Goal: Task Accomplishment & Management: Manage account settings

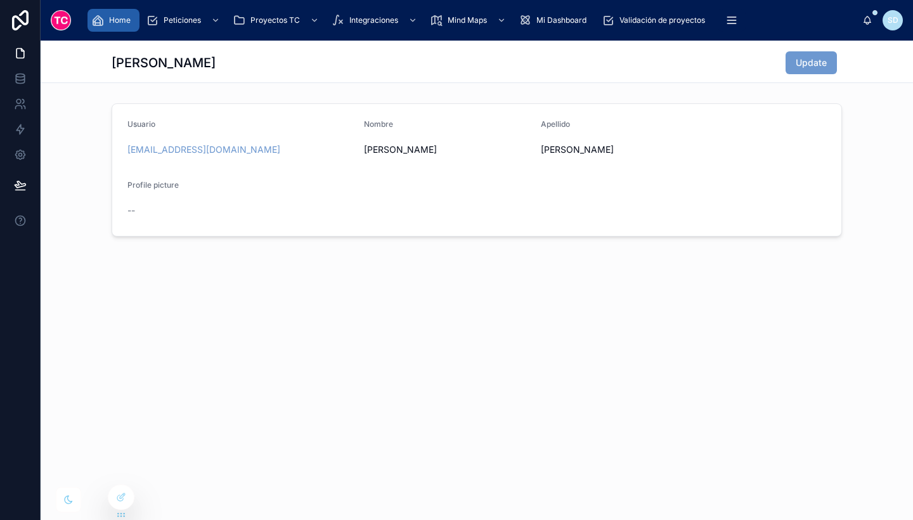
click at [127, 23] on span "Home" at bounding box center [120, 20] width 22 height 10
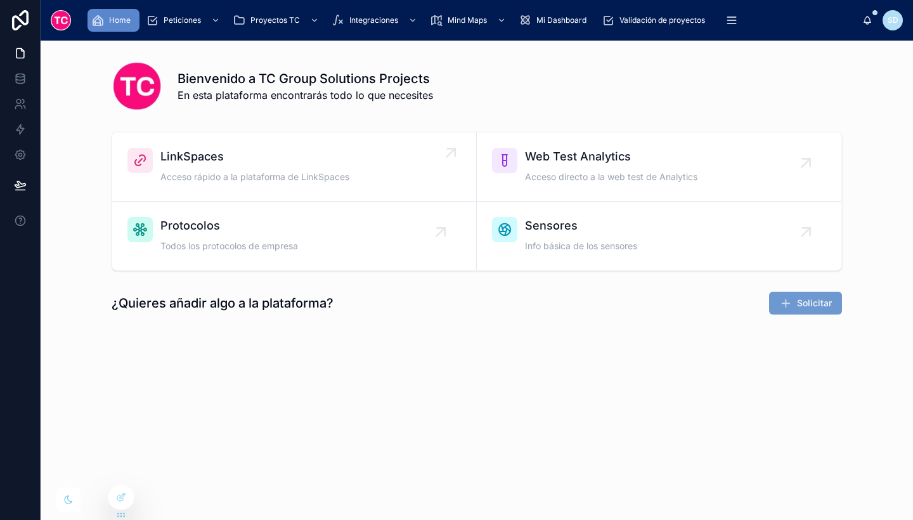
click at [355, 160] on div "LinkSpaces Acceso rápido a la plataforma de LinkSpaces" at bounding box center [293, 167] width 333 height 38
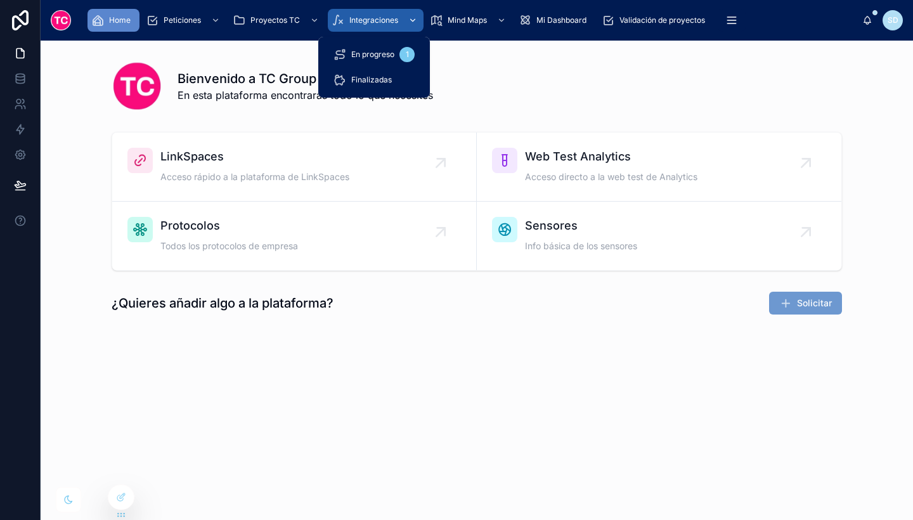
click at [371, 21] on span "Integraciones" at bounding box center [373, 20] width 49 height 10
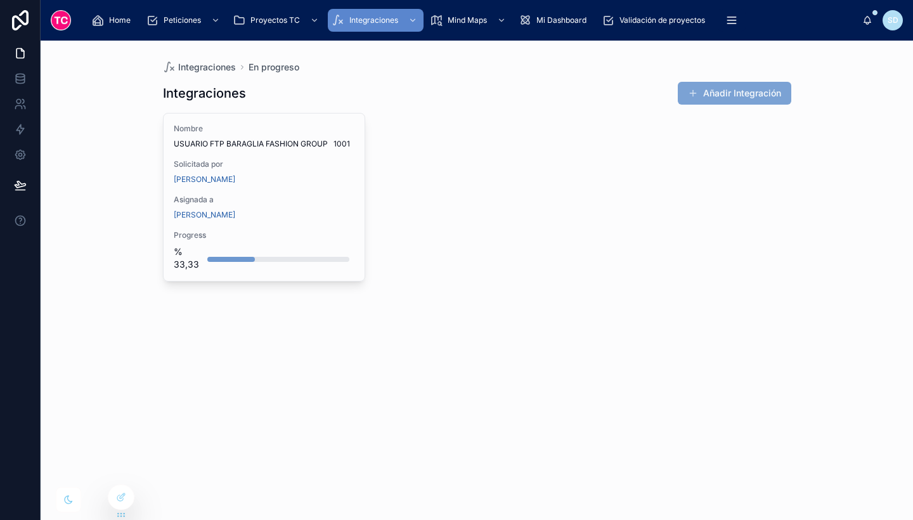
click at [719, 101] on button "Añadir Integración" at bounding box center [734, 93] width 113 height 23
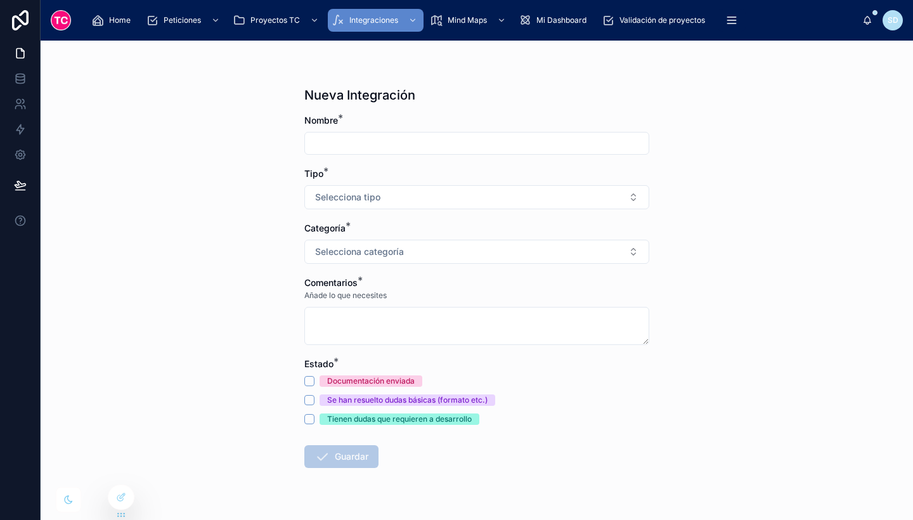
click at [445, 151] on input "text" at bounding box center [477, 143] width 344 height 18
click at [716, 157] on div "Nueva Integración Nombre * Tipo * Selecciona tipo Categoría * Selecciona catego…" at bounding box center [477, 280] width 872 height 479
click at [493, 196] on button "Selecciona tipo" at bounding box center [476, 197] width 345 height 24
click at [705, 237] on div "Nueva Integración Nombre * Tipo * Selecciona tipo Categoría * Selecciona catego…" at bounding box center [477, 280] width 872 height 479
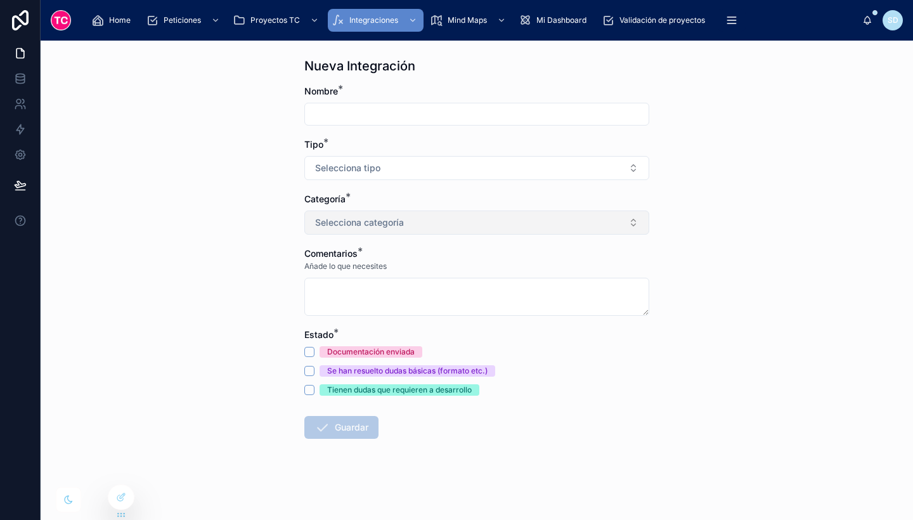
click at [527, 230] on button "Selecciona categoría" at bounding box center [476, 222] width 345 height 24
click at [715, 269] on div "Nueva Integración Nombre * Tipo * Selecciona tipo Categoría * Selecciona catego…" at bounding box center [477, 280] width 872 height 479
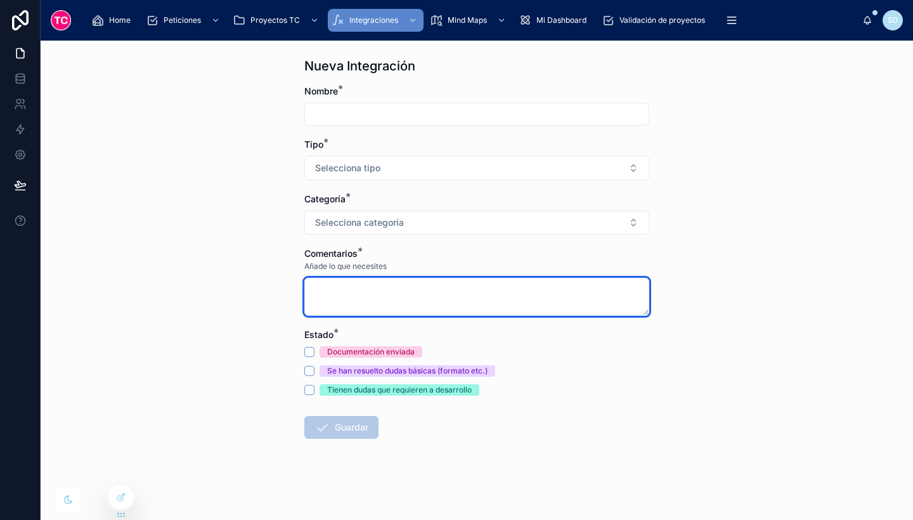
click at [541, 291] on textarea at bounding box center [476, 297] width 345 height 38
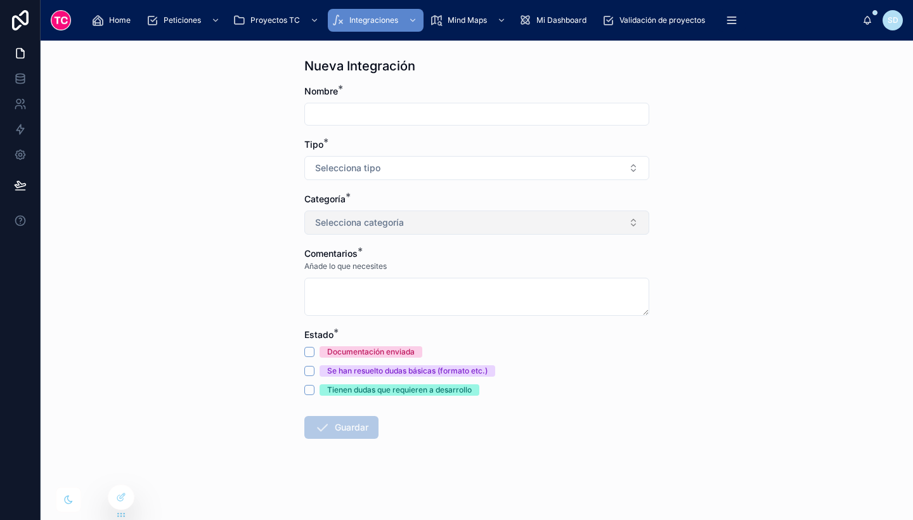
click at [513, 222] on button "Selecciona categoría" at bounding box center [476, 222] width 345 height 24
click at [719, 224] on div "Nueva Integración Nombre * Tipo * Selecciona tipo Categoría * Selecciona catego…" at bounding box center [477, 280] width 872 height 479
click at [19, 93] on link at bounding box center [20, 103] width 40 height 25
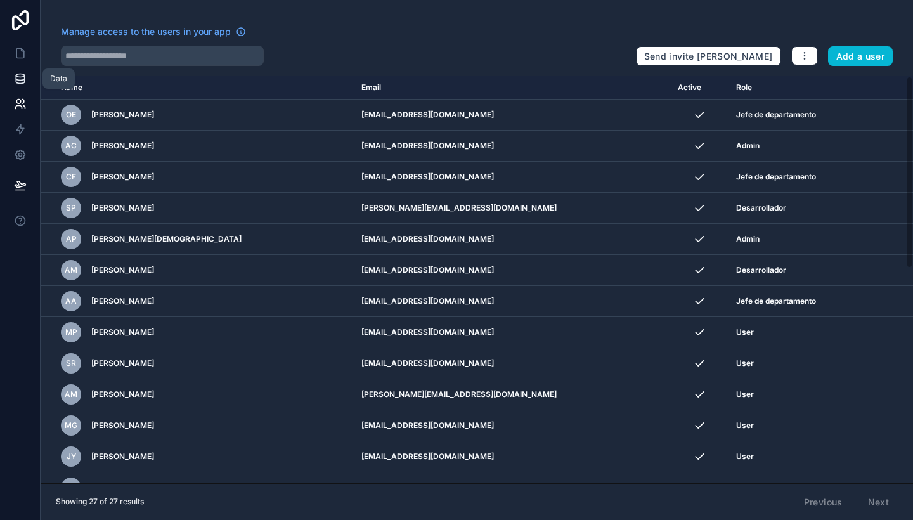
click at [16, 83] on icon at bounding box center [20, 78] width 13 height 13
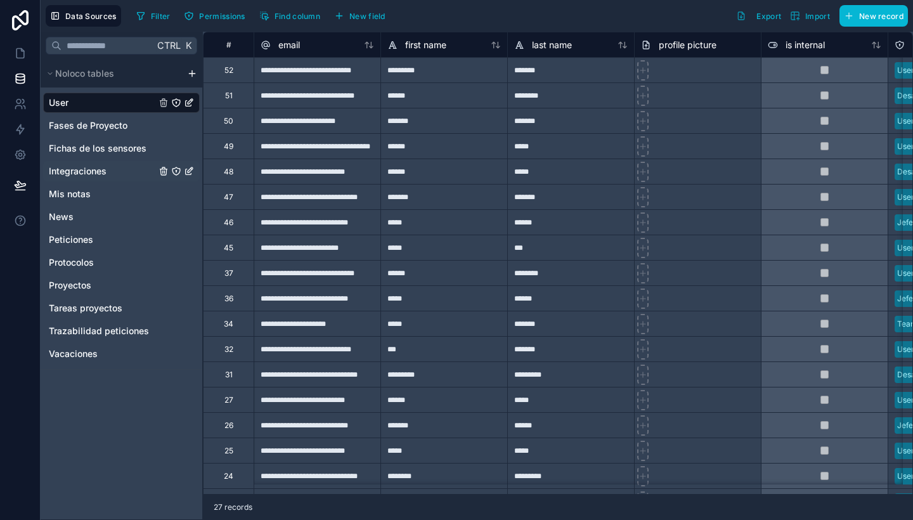
click at [100, 170] on span "Integraciones" at bounding box center [78, 171] width 58 height 13
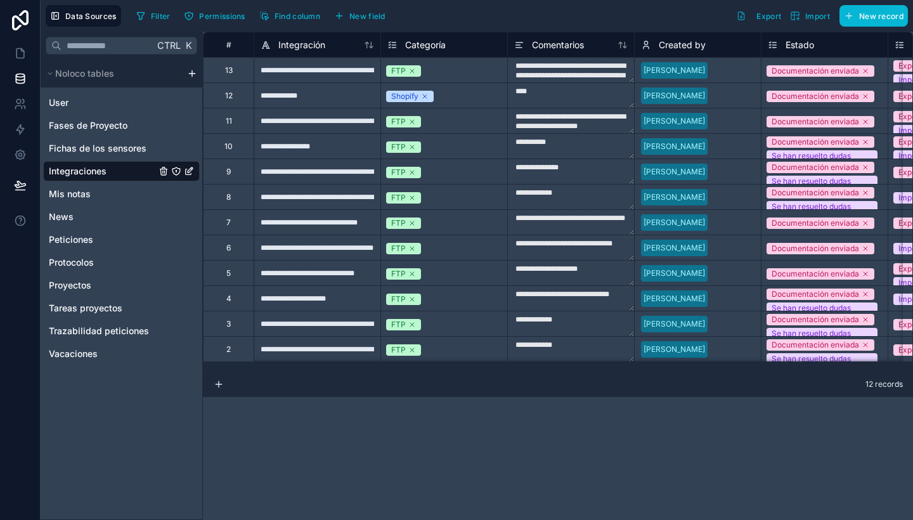
scroll to position [0, 42]
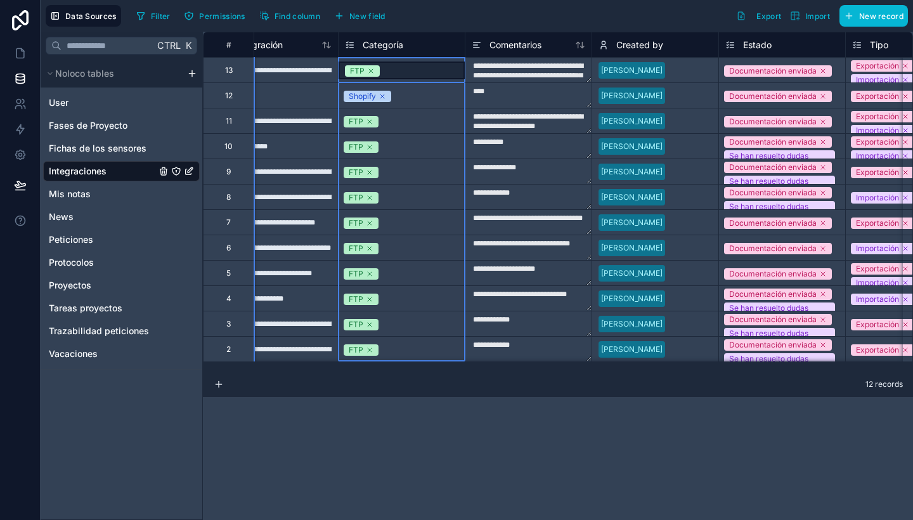
click at [391, 45] on span "Categoría" at bounding box center [383, 45] width 41 height 13
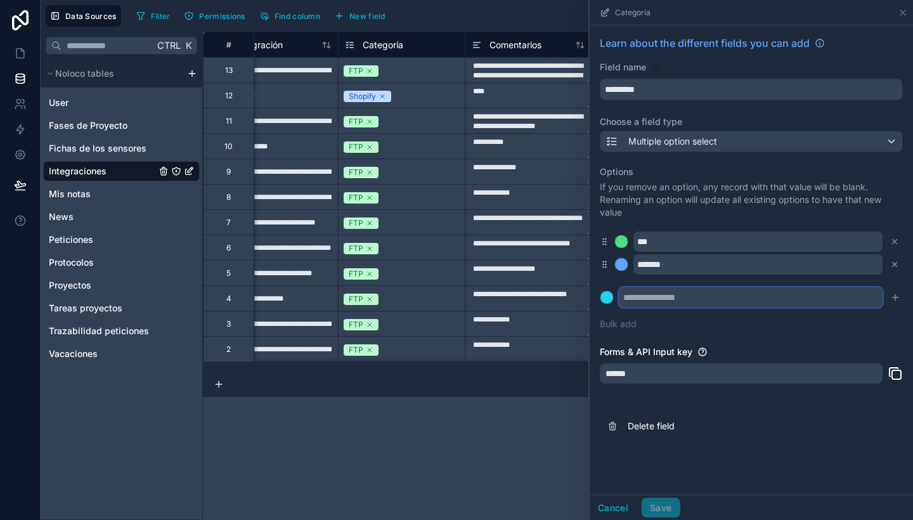
click at [659, 304] on input "text" at bounding box center [751, 297] width 264 height 20
type input "***"
click at [896, 302] on icon "submit" at bounding box center [895, 297] width 10 height 10
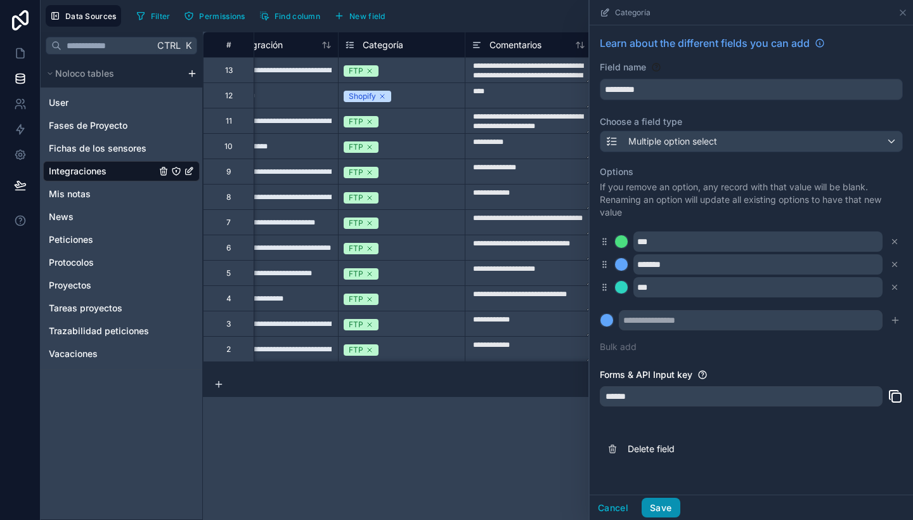
click at [672, 506] on button "Save" at bounding box center [660, 508] width 38 height 20
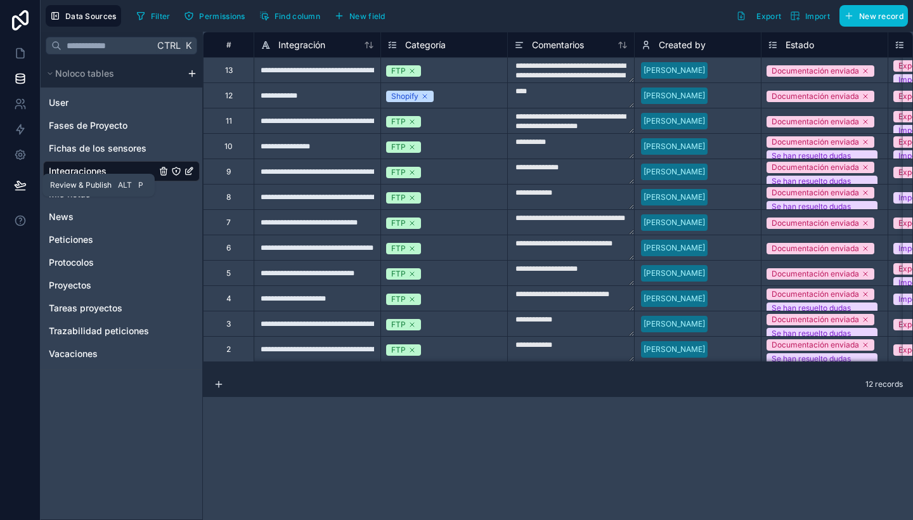
click at [33, 183] on button at bounding box center [20, 184] width 28 height 35
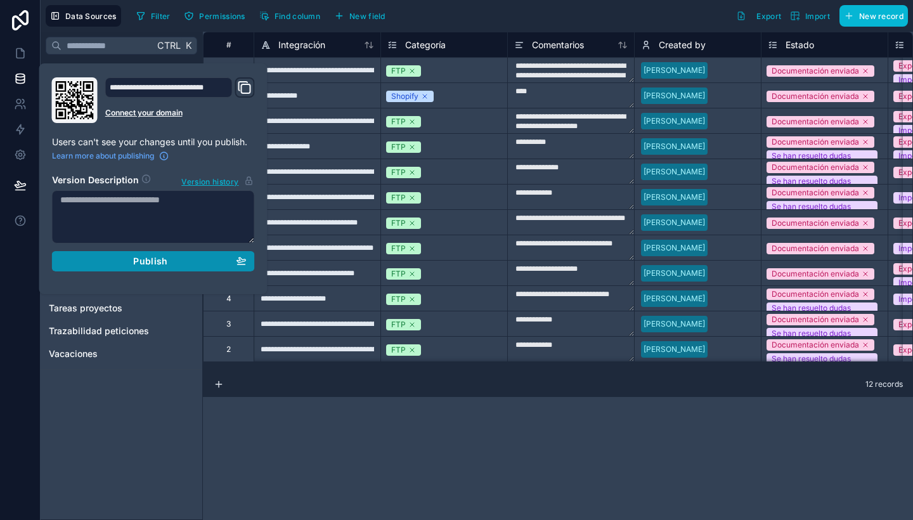
click at [141, 262] on span "Publish" at bounding box center [150, 260] width 34 height 11
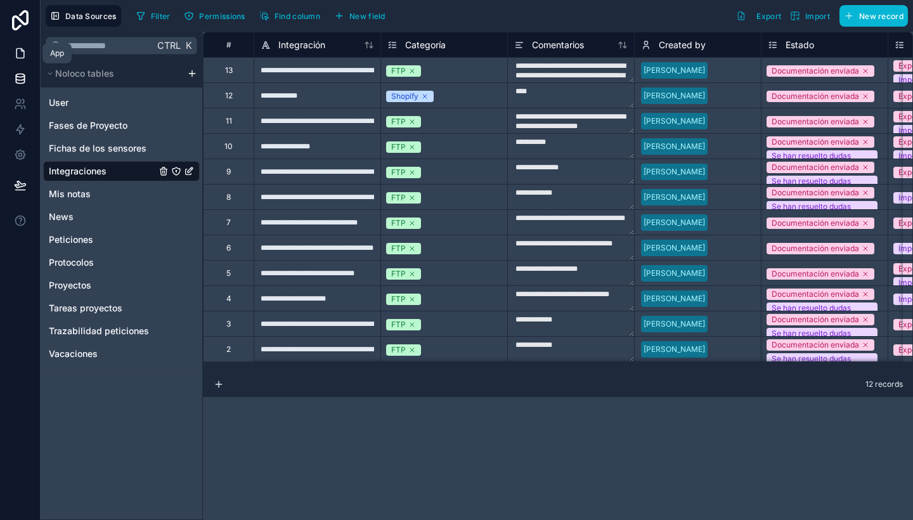
click at [16, 50] on icon at bounding box center [20, 54] width 8 height 10
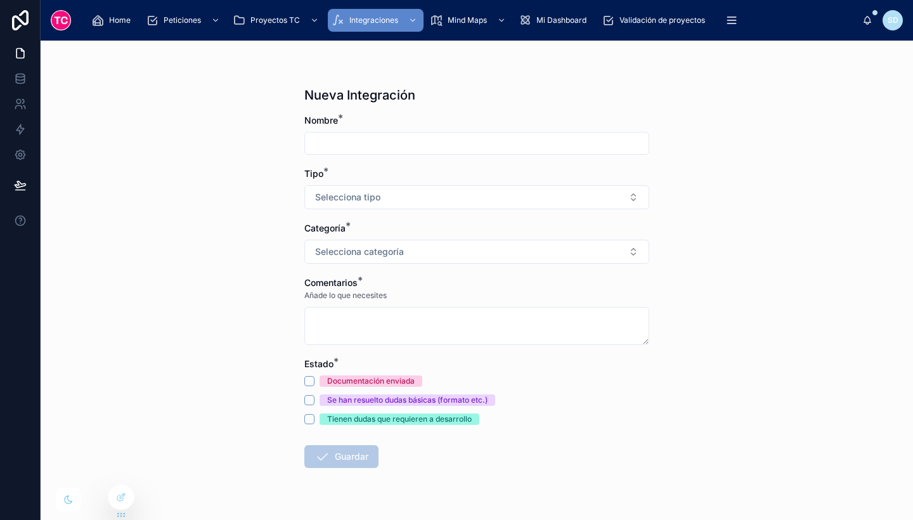
scroll to position [29, 0]
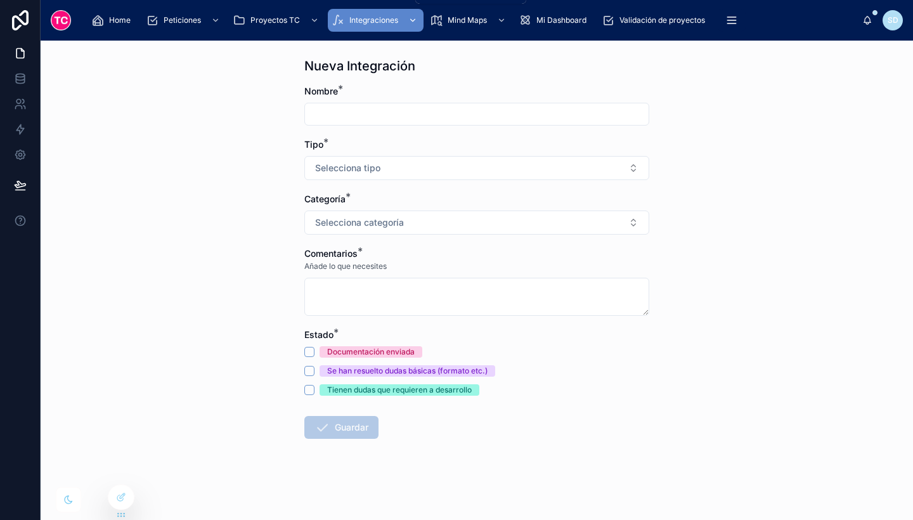
click at [375, 20] on span "Integraciones" at bounding box center [373, 20] width 49 height 10
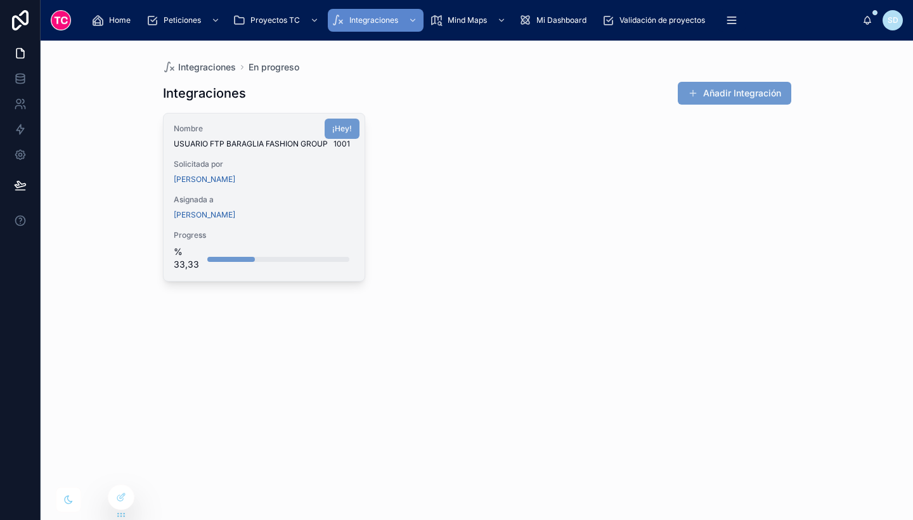
click at [356, 208] on div "Nombre USUARIO FTP [PERSON_NAME] FASHION GROUP 1001 Solicitada por [PERSON_NAME…" at bounding box center [265, 196] width 202 height 167
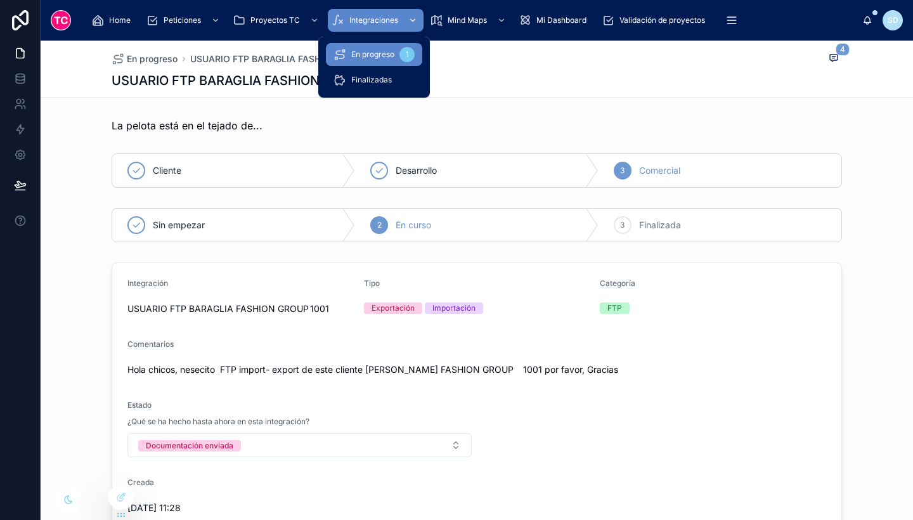
click at [361, 15] on span "Integraciones" at bounding box center [373, 20] width 49 height 10
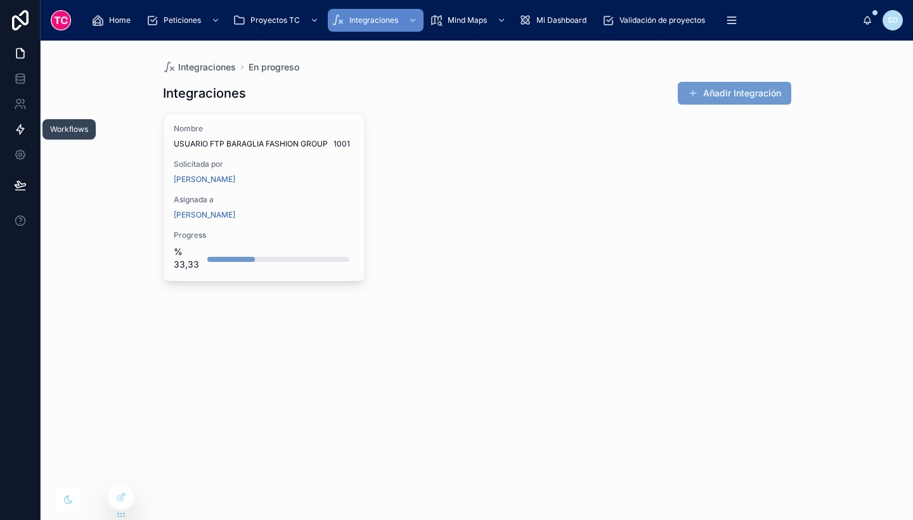
click at [14, 130] on icon at bounding box center [20, 129] width 13 height 13
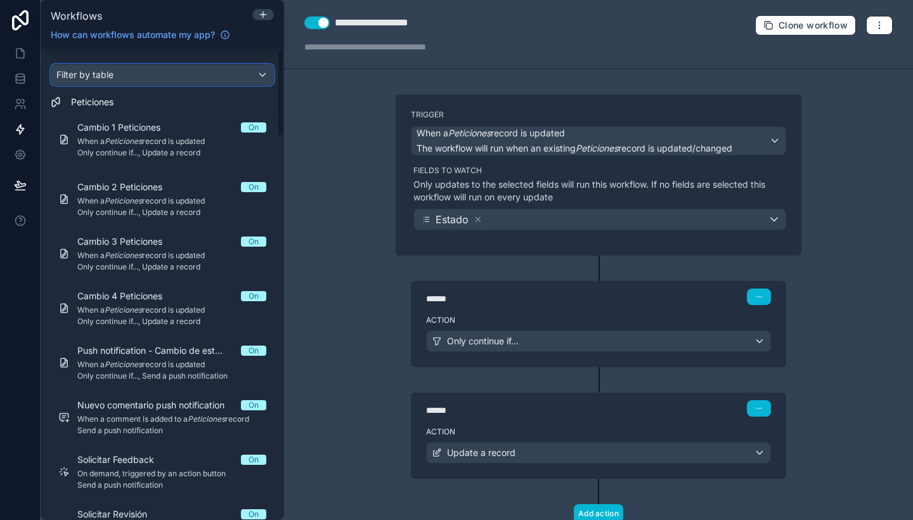
click at [186, 76] on div "Filter by table" at bounding box center [162, 75] width 222 height 20
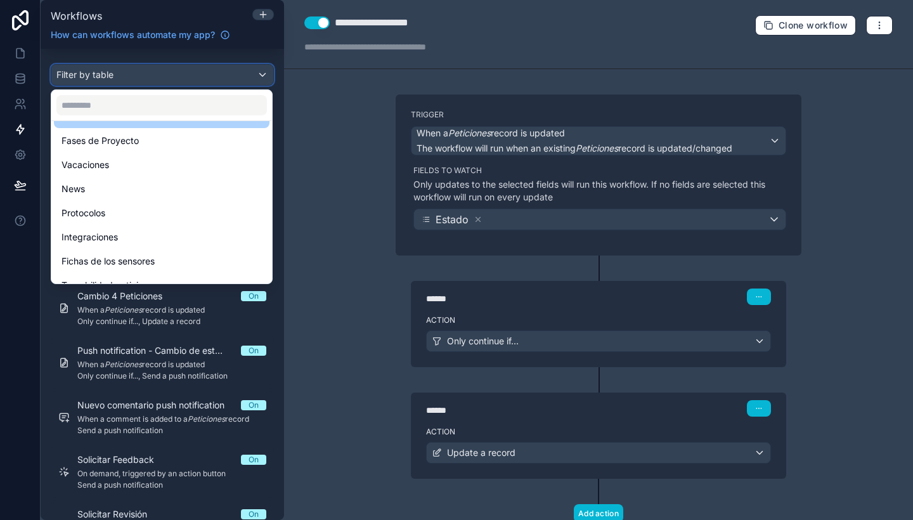
scroll to position [157, 0]
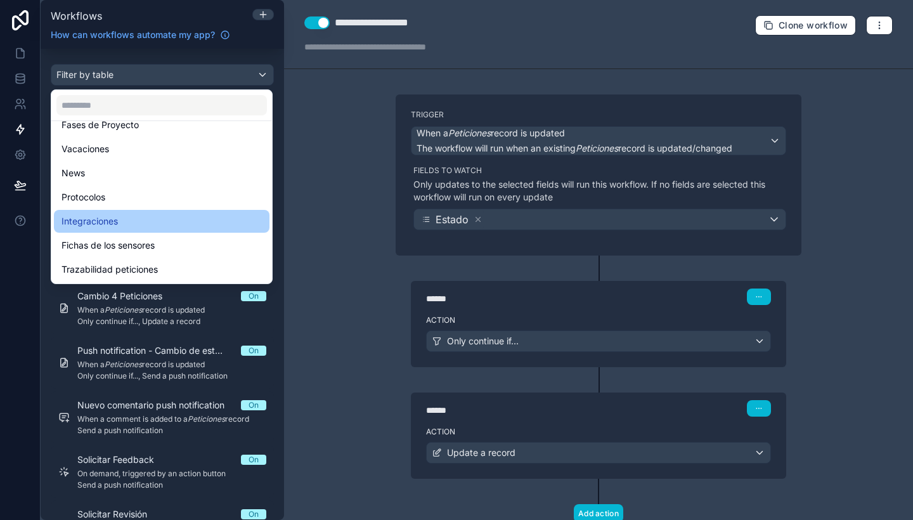
click at [153, 212] on div "Integraciones" at bounding box center [161, 221] width 215 height 23
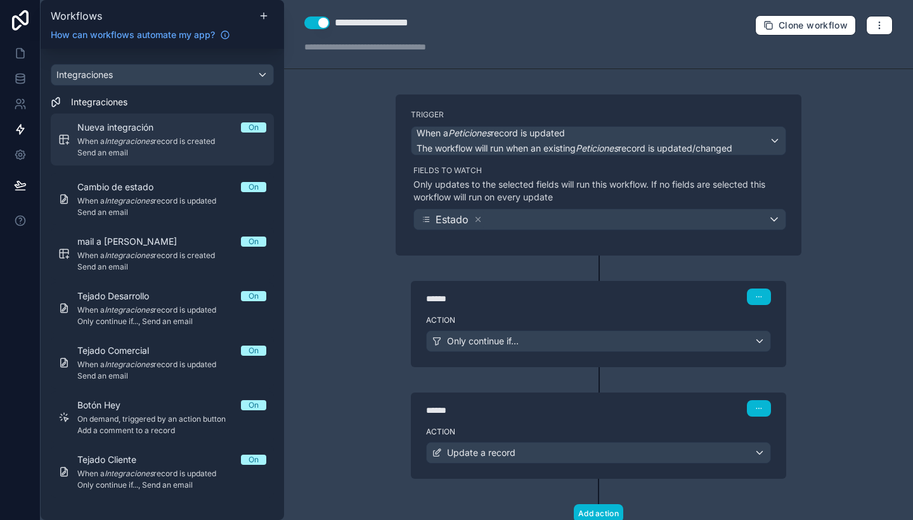
click at [185, 129] on div "Nueva integración On" at bounding box center [171, 127] width 189 height 13
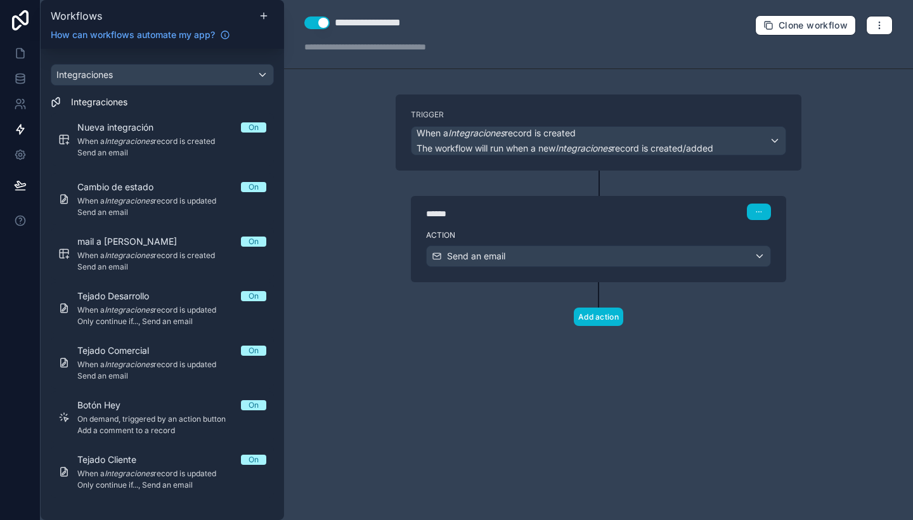
click at [569, 229] on div "Action Send an email" at bounding box center [598, 253] width 375 height 57
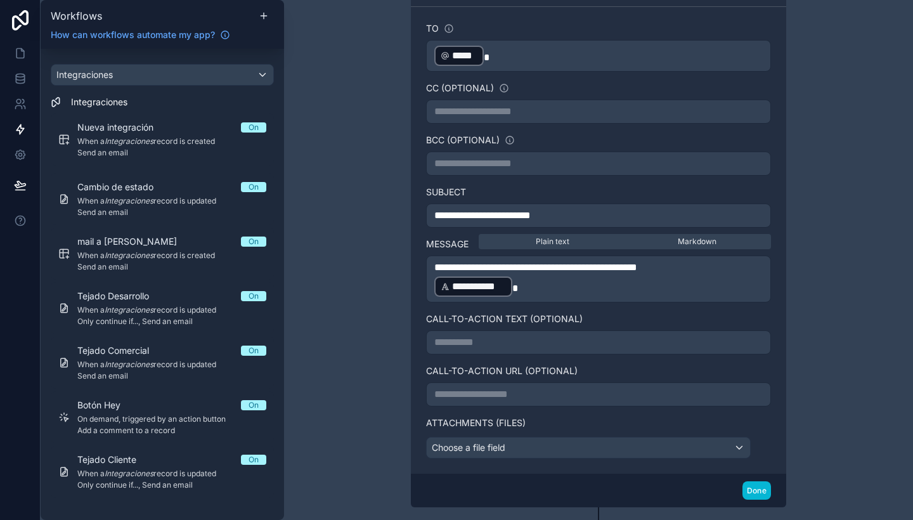
scroll to position [347, 0]
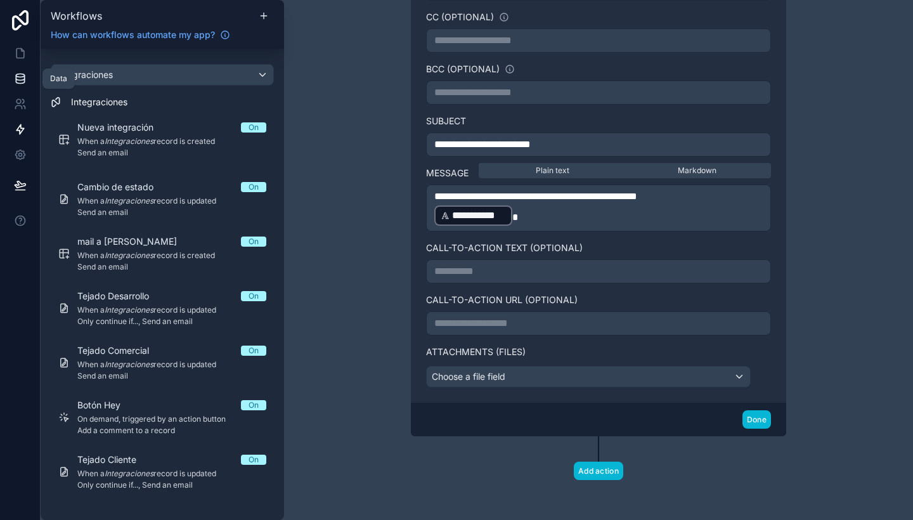
click at [17, 75] on icon at bounding box center [20, 78] width 13 height 13
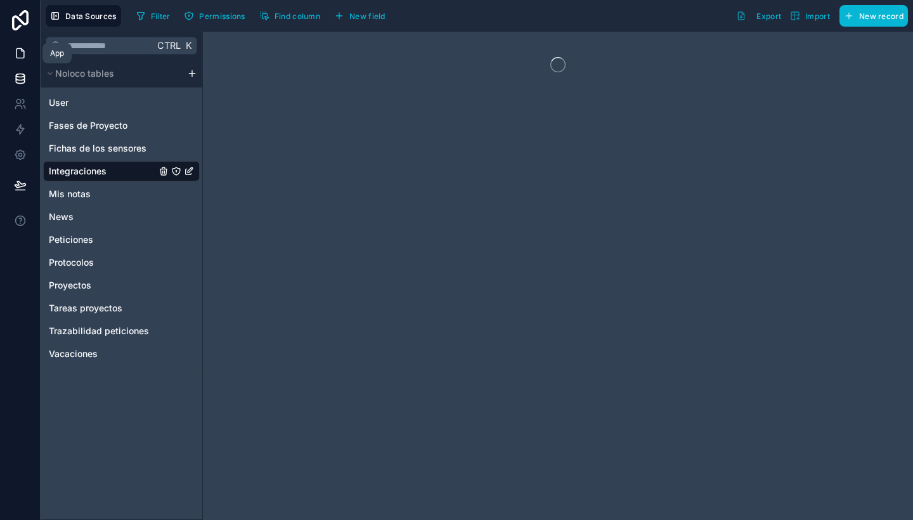
click at [15, 44] on link at bounding box center [20, 53] width 40 height 25
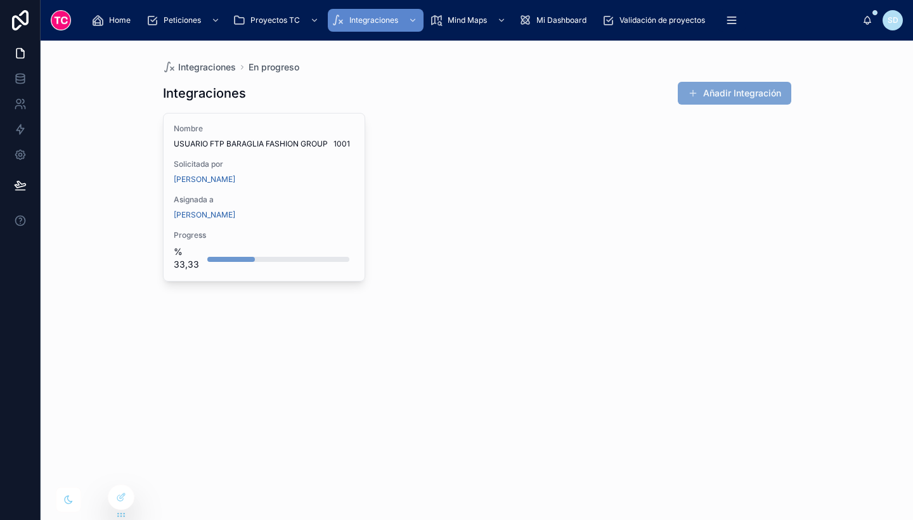
click at [722, 91] on button "Añadir Integración" at bounding box center [734, 93] width 113 height 23
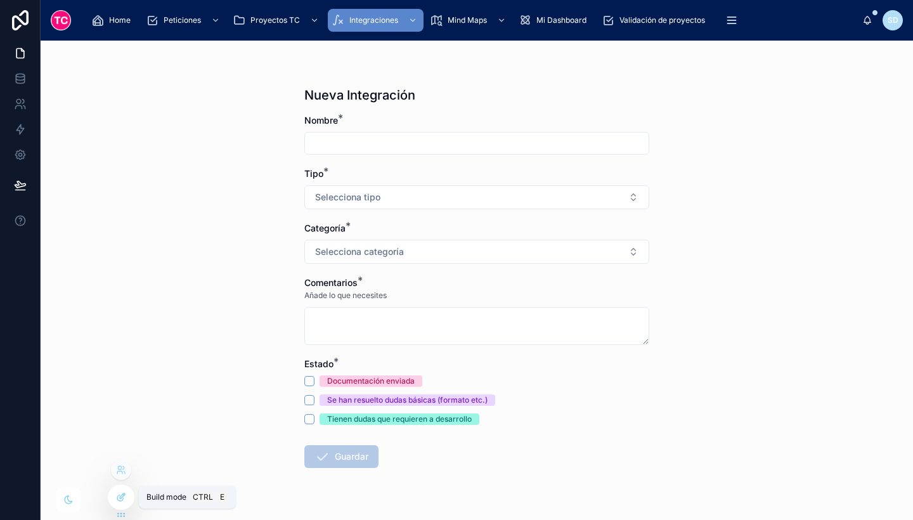
click at [120, 496] on icon at bounding box center [122, 495] width 5 height 5
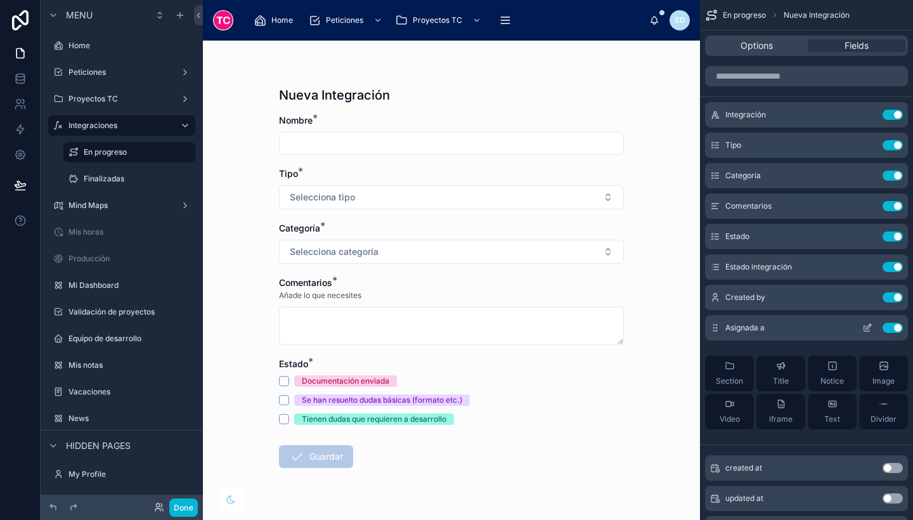
click at [867, 327] on icon "scrollable content" at bounding box center [867, 328] width 10 height 10
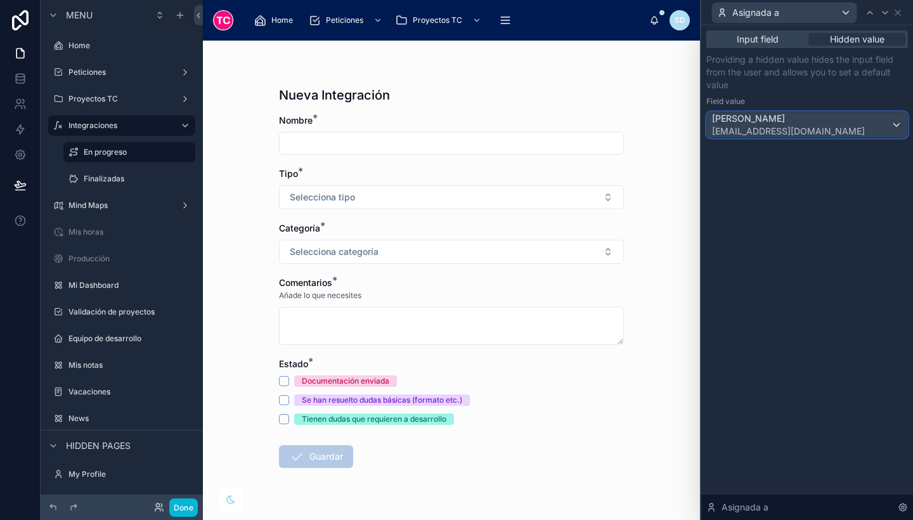
click at [876, 122] on div "[PERSON_NAME] [EMAIL_ADDRESS][DOMAIN_NAME]" at bounding box center [807, 124] width 200 height 25
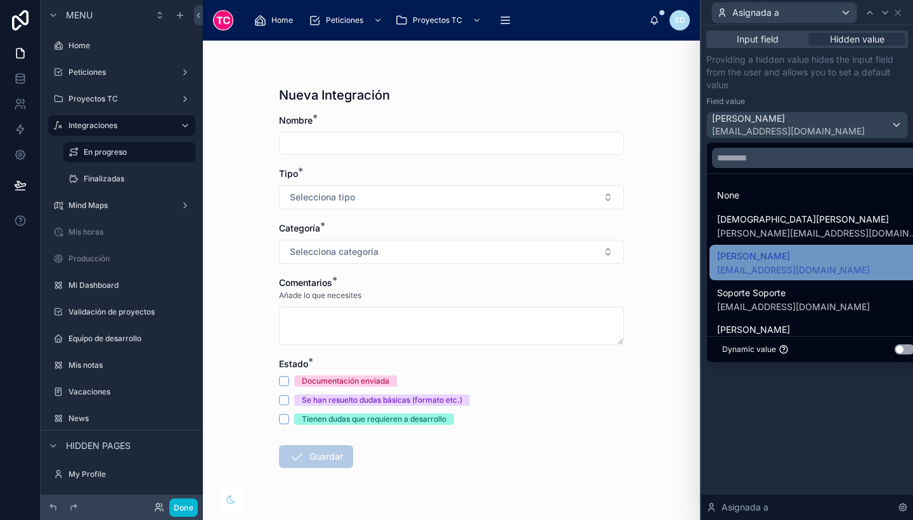
click at [801, 250] on span "[PERSON_NAME]" at bounding box center [793, 255] width 153 height 15
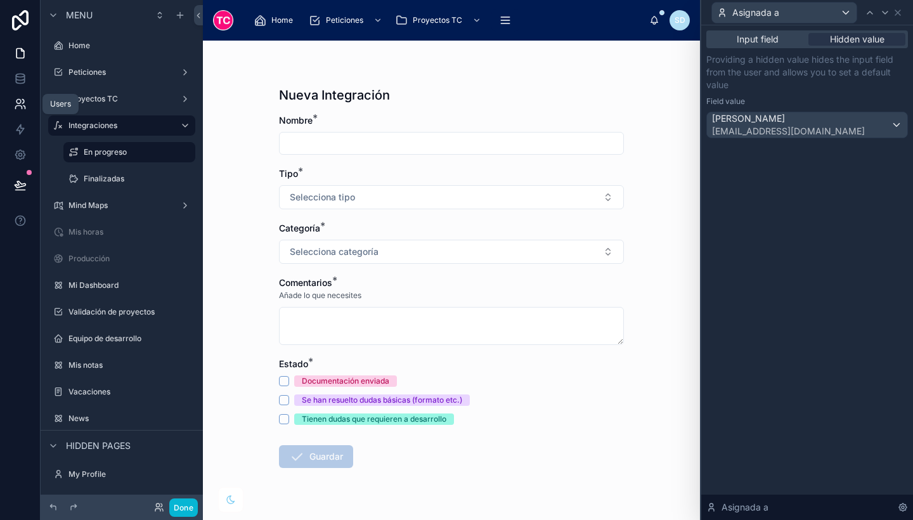
click at [29, 93] on link at bounding box center [20, 103] width 40 height 25
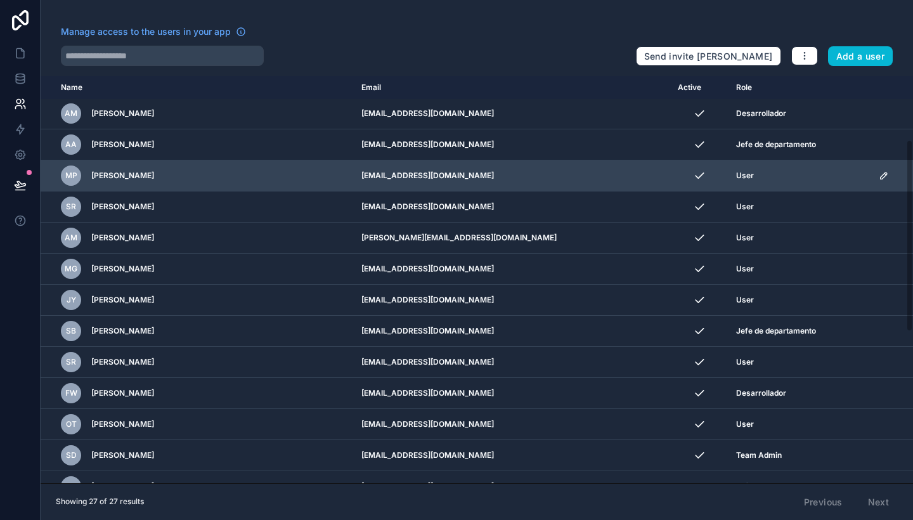
scroll to position [161, 0]
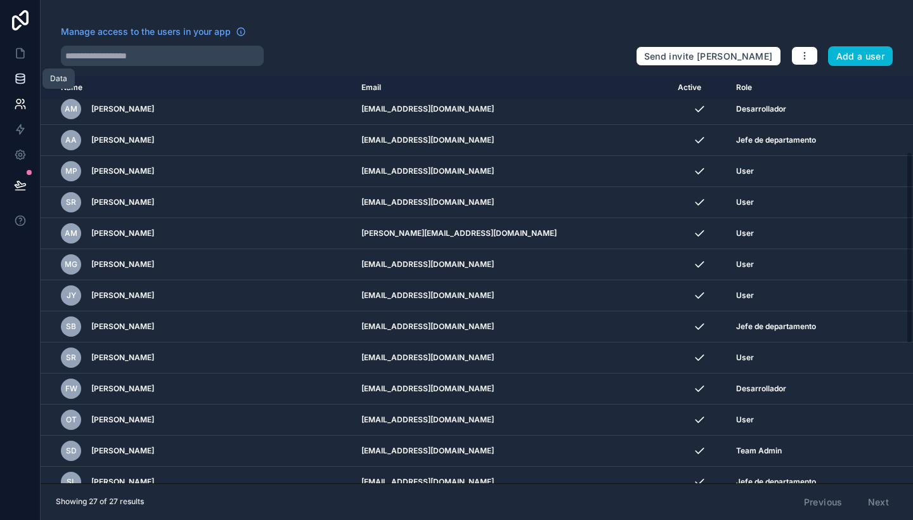
click at [22, 79] on icon at bounding box center [20, 78] width 13 height 13
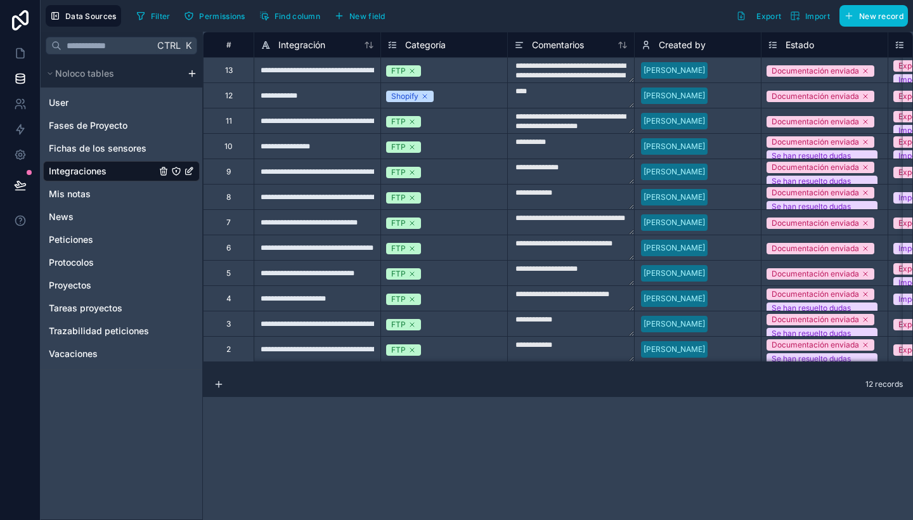
click at [100, 175] on span "Integraciones" at bounding box center [78, 171] width 58 height 13
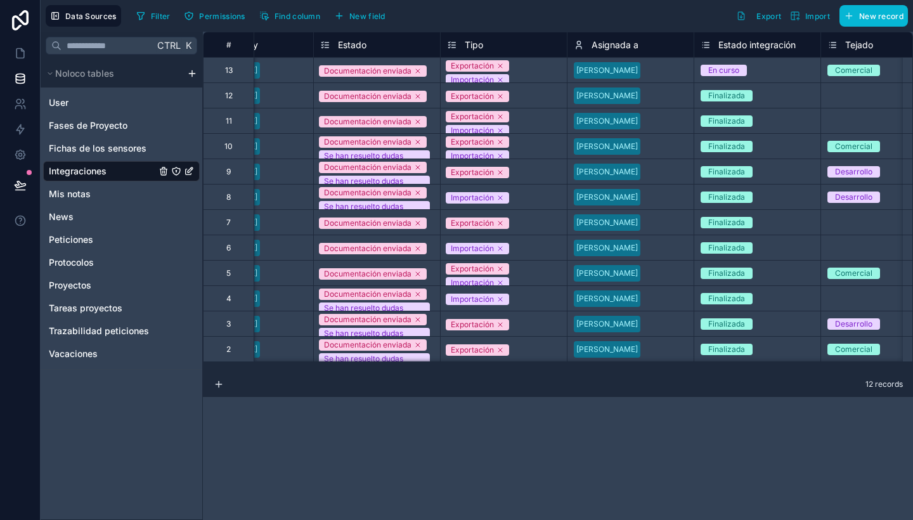
scroll to position [0, 446]
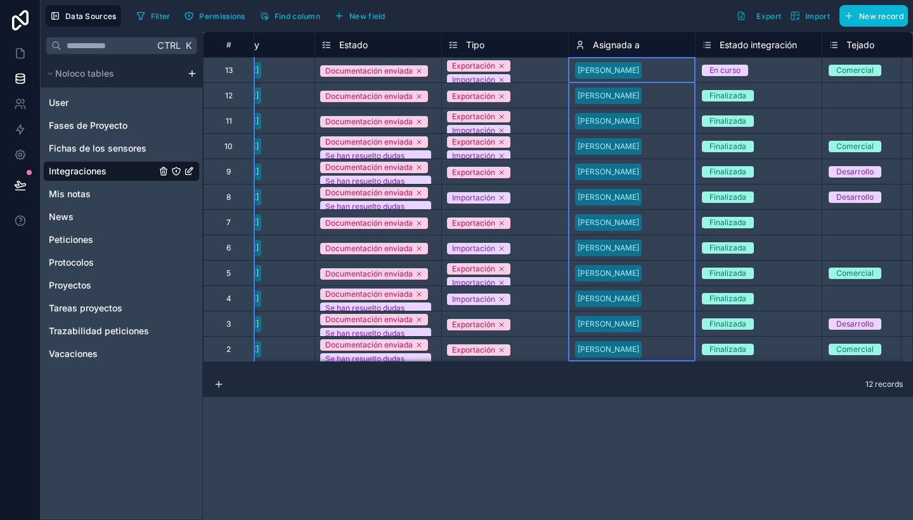
click at [624, 42] on span "Asignada a" at bounding box center [616, 45] width 47 height 13
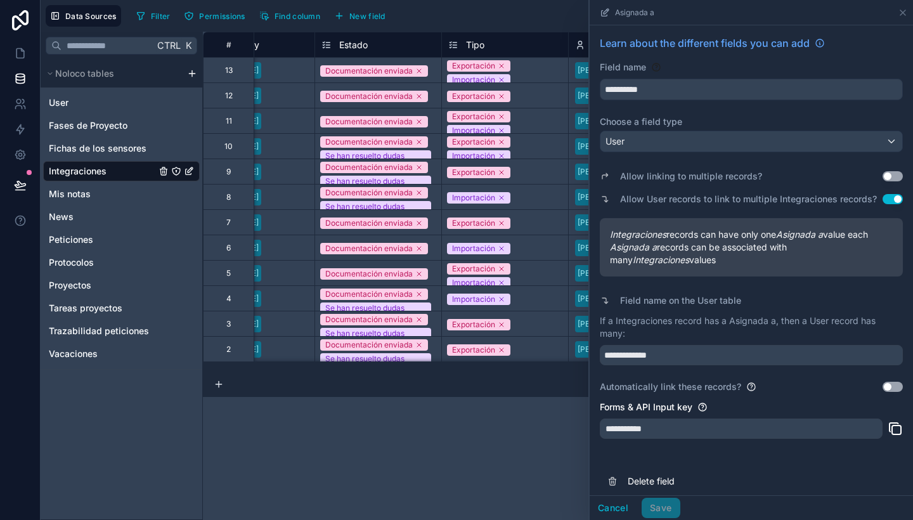
drag, startPoint x: 882, startPoint y: 170, endPoint x: 888, endPoint y: 179, distance: 10.0
click at [888, 179] on div "Allow linking to multiple records? Use setting" at bounding box center [751, 176] width 303 height 18
click at [888, 179] on button "Use setting" at bounding box center [892, 176] width 20 height 10
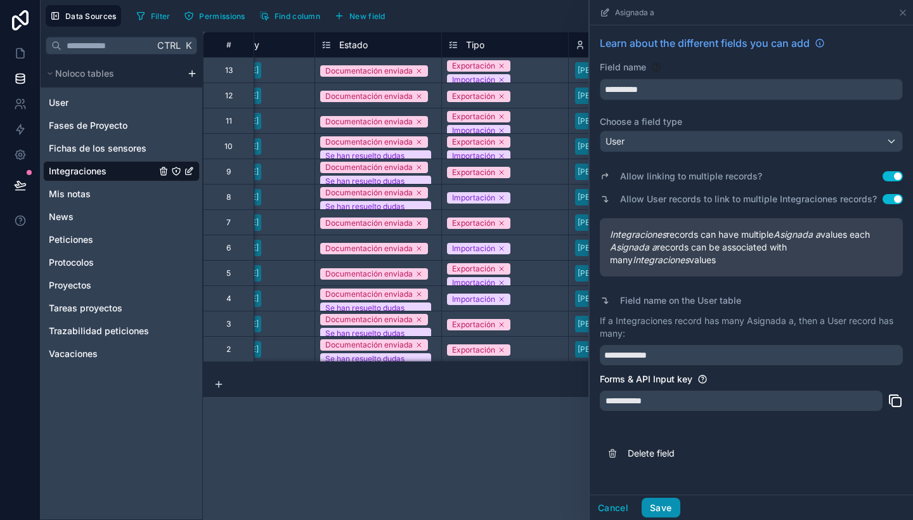
click at [665, 502] on button "Save" at bounding box center [660, 508] width 38 height 20
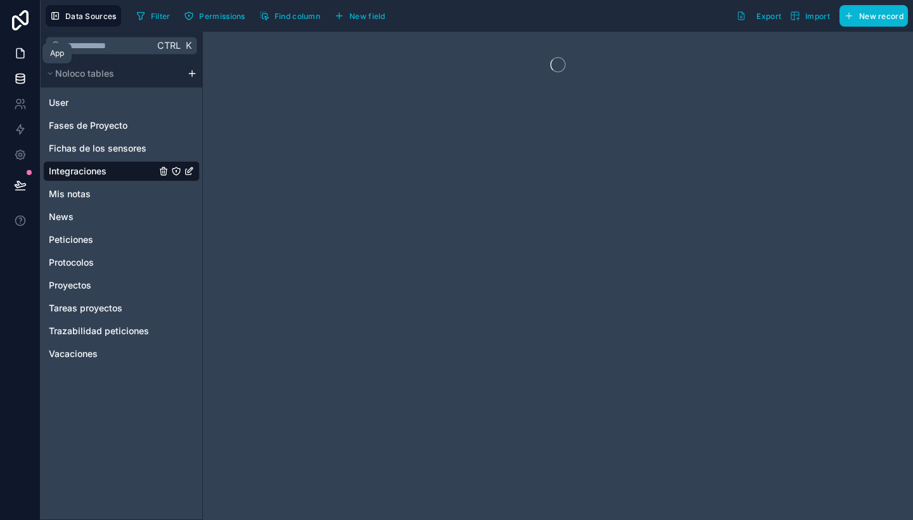
click at [18, 61] on link at bounding box center [20, 53] width 40 height 25
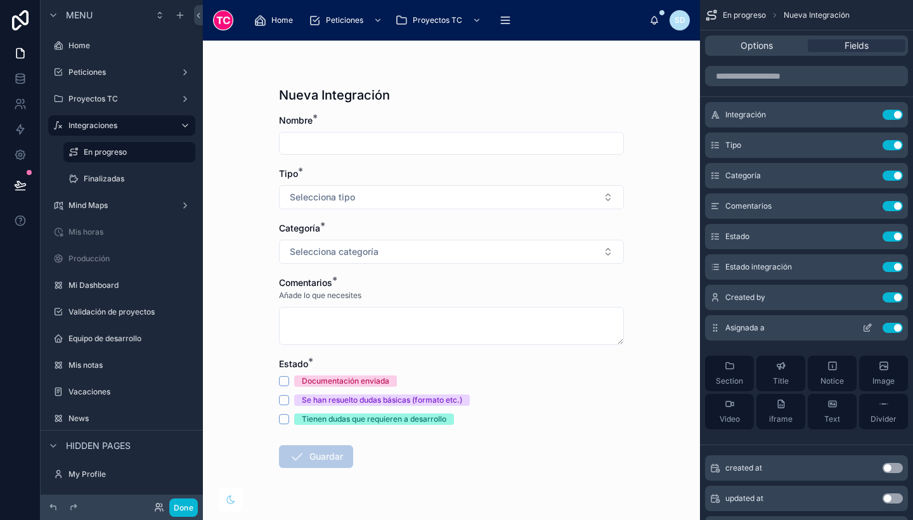
click at [864, 330] on icon "scrollable content" at bounding box center [867, 329] width 6 height 6
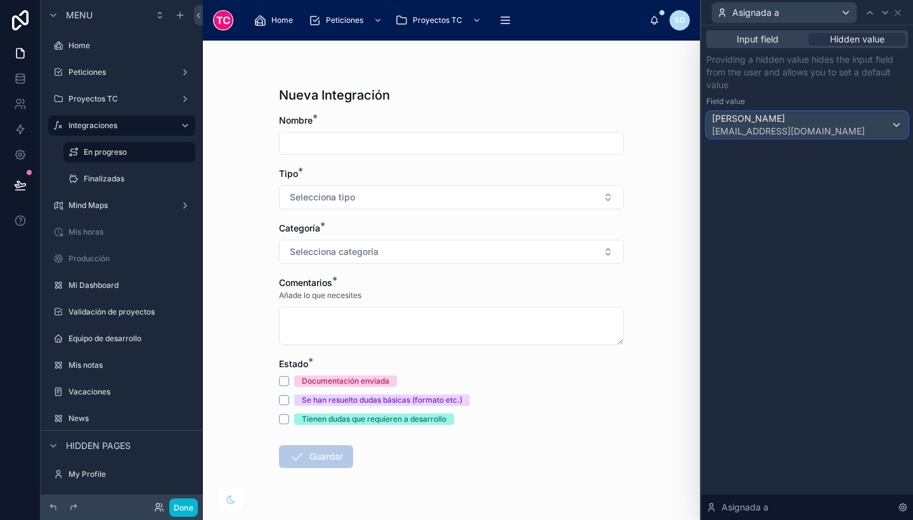
click at [840, 120] on span "[PERSON_NAME]" at bounding box center [788, 118] width 153 height 13
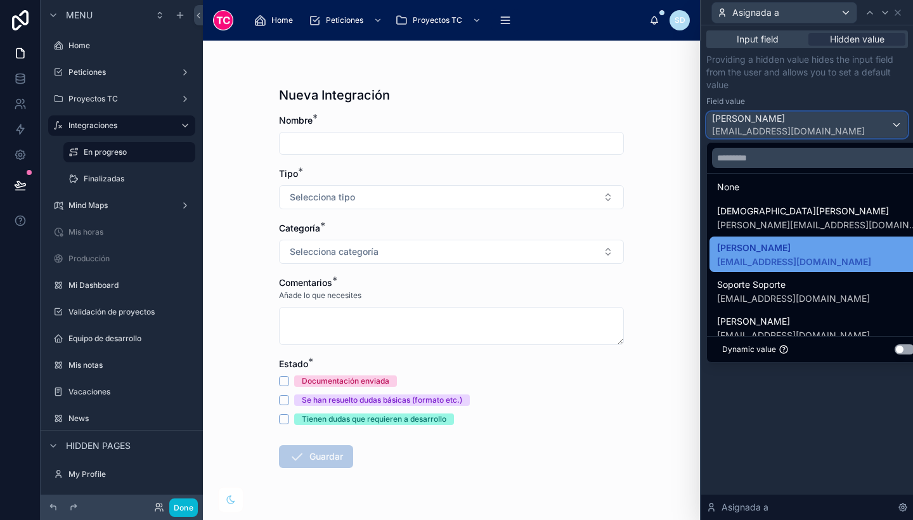
scroll to position [9, 0]
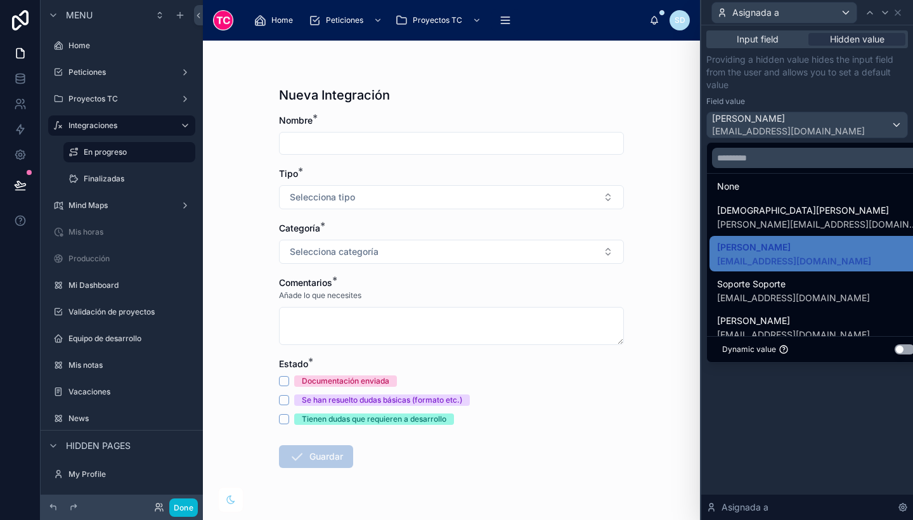
click at [894, 352] on button "Use setting" at bounding box center [904, 349] width 20 height 10
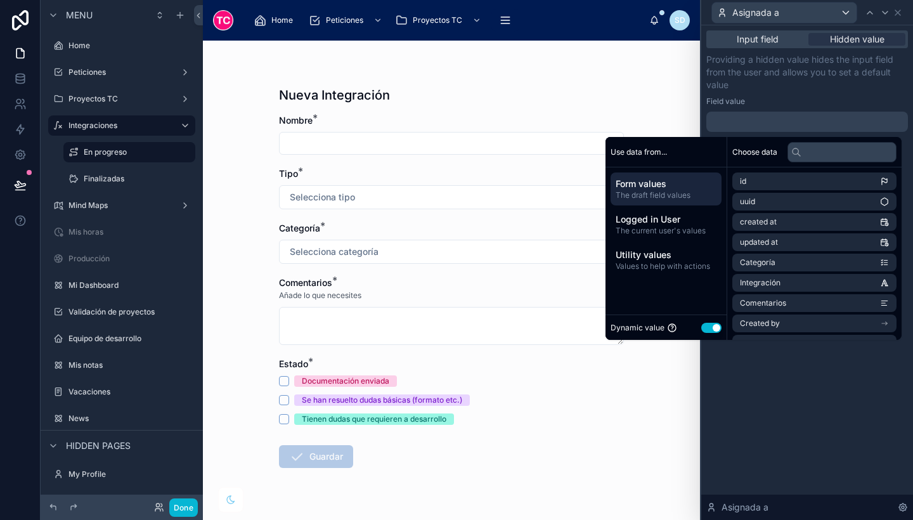
click at [706, 328] on button "Use setting" at bounding box center [711, 328] width 20 height 10
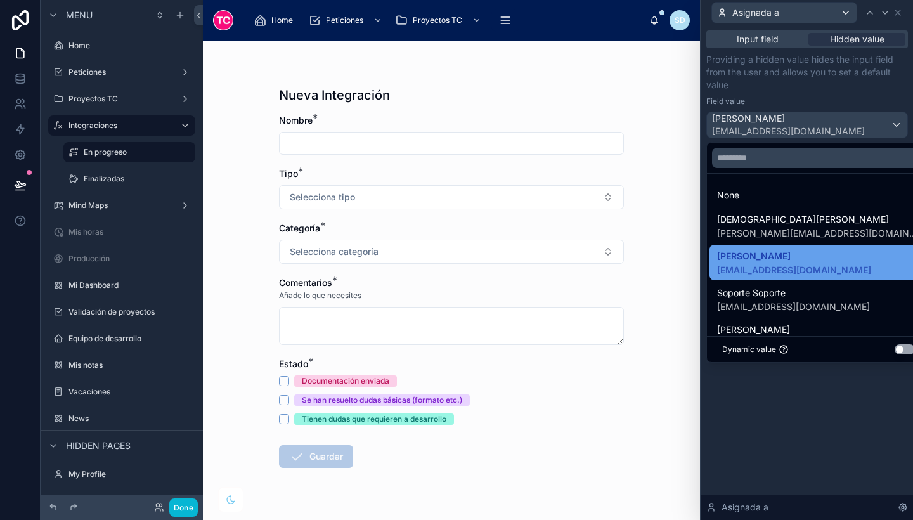
click at [781, 271] on span "[EMAIL_ADDRESS][DOMAIN_NAME]" at bounding box center [794, 270] width 154 height 13
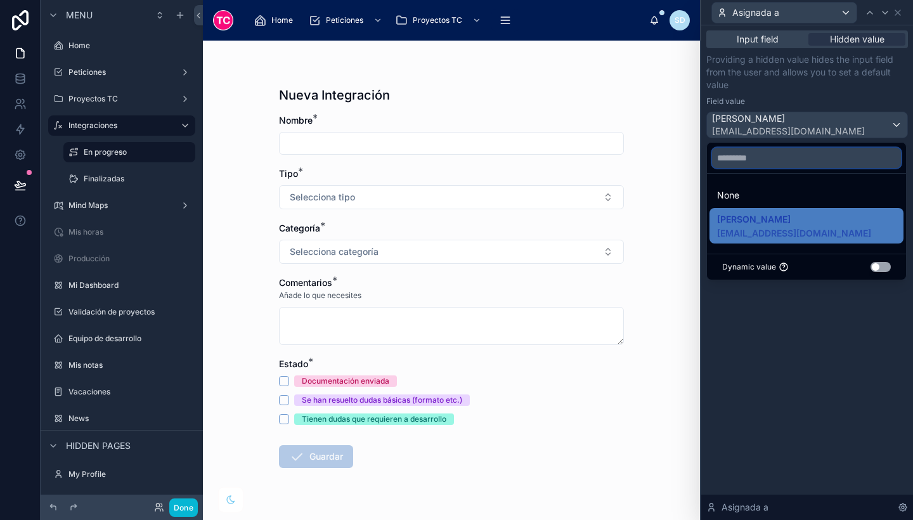
click at [775, 156] on input "text" at bounding box center [806, 158] width 189 height 20
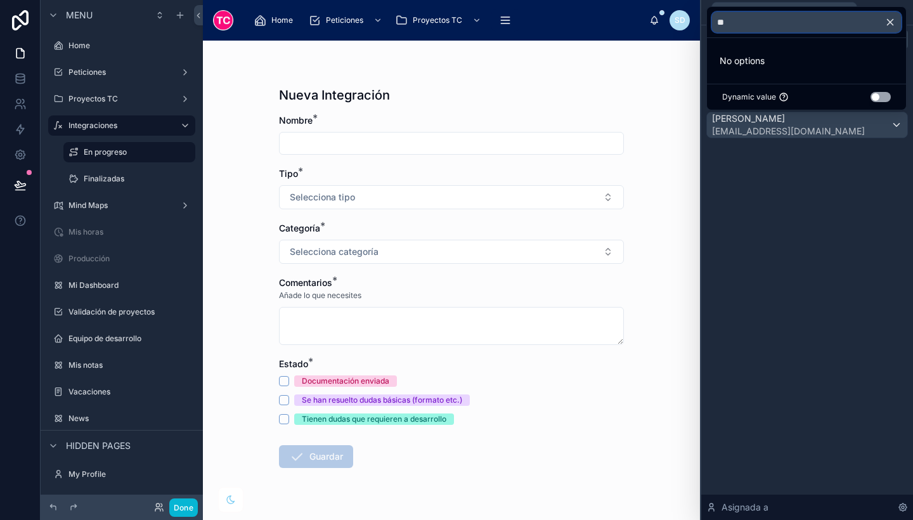
type input "*"
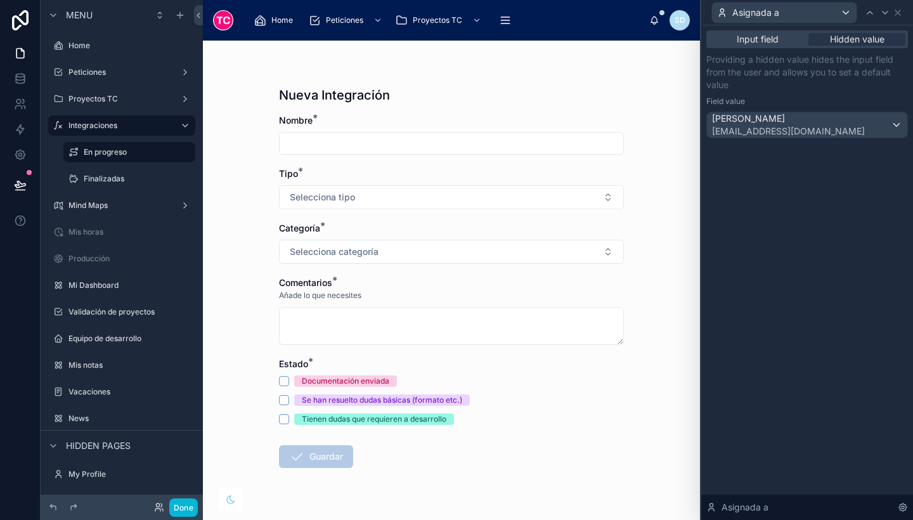
click at [819, 325] on div "Input field Hidden value Providing a hidden value hides the input field from th…" at bounding box center [807, 272] width 212 height 494
click at [890, 113] on div "[PERSON_NAME] [EMAIL_ADDRESS][DOMAIN_NAME]" at bounding box center [807, 124] width 200 height 25
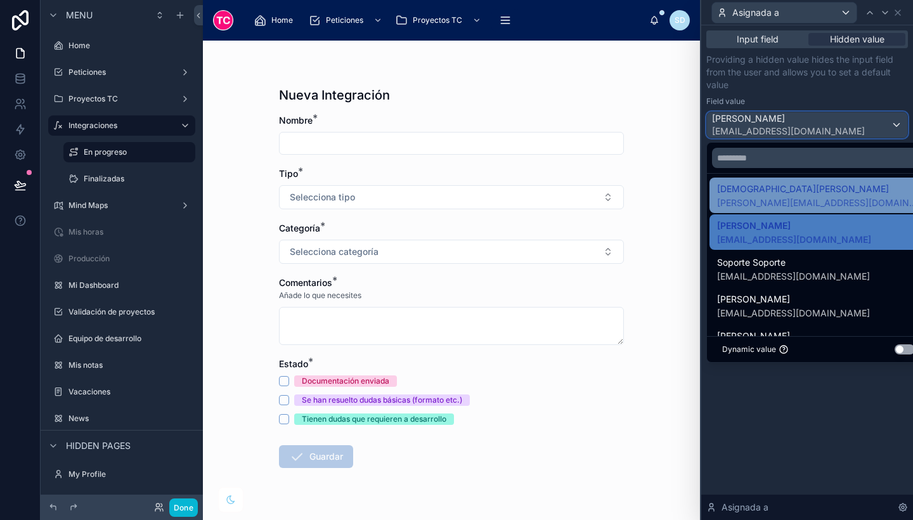
scroll to position [31, 0]
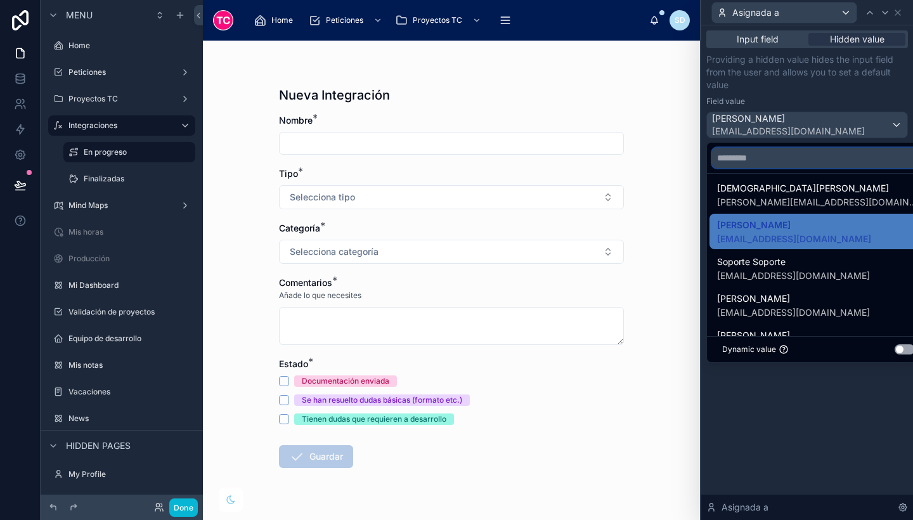
click at [750, 161] on input "text" at bounding box center [818, 158] width 213 height 20
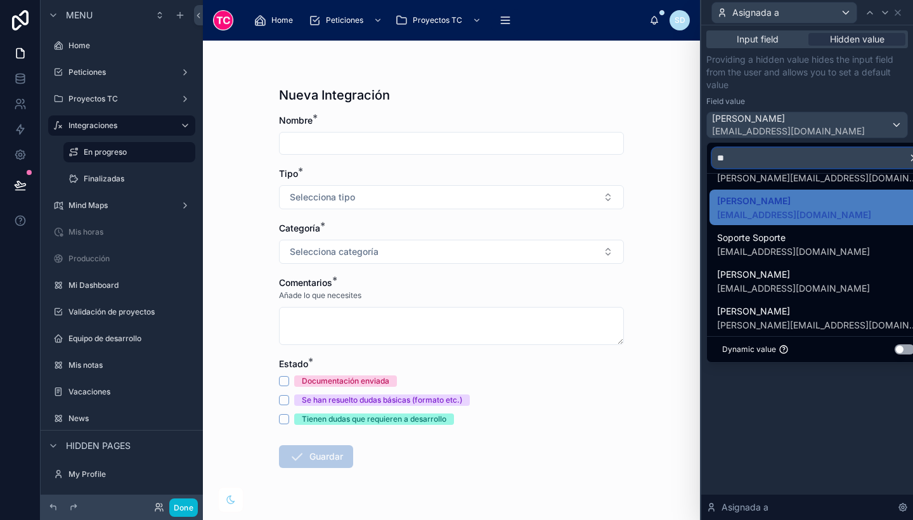
scroll to position [0, 0]
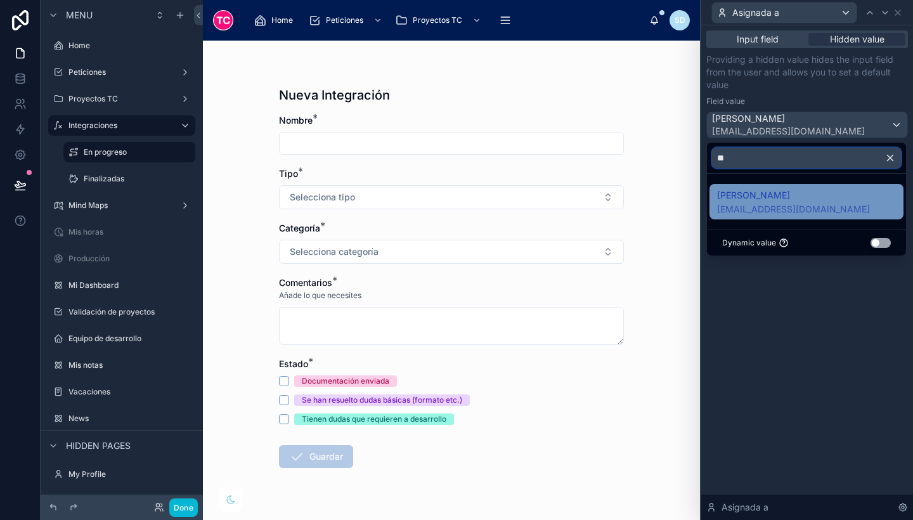
type input "**"
click at [785, 196] on span "[PERSON_NAME]" at bounding box center [793, 195] width 153 height 15
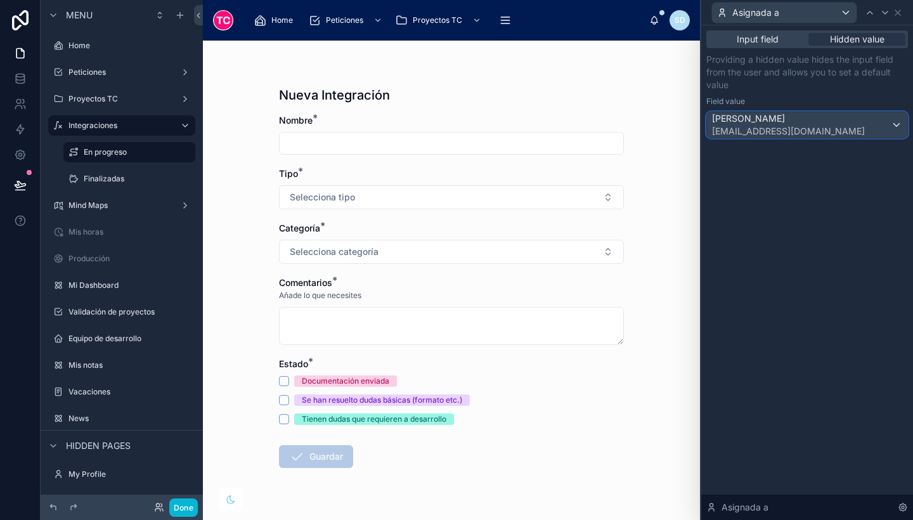
click at [891, 116] on div "[PERSON_NAME] [EMAIL_ADDRESS][DOMAIN_NAME]" at bounding box center [807, 124] width 200 height 25
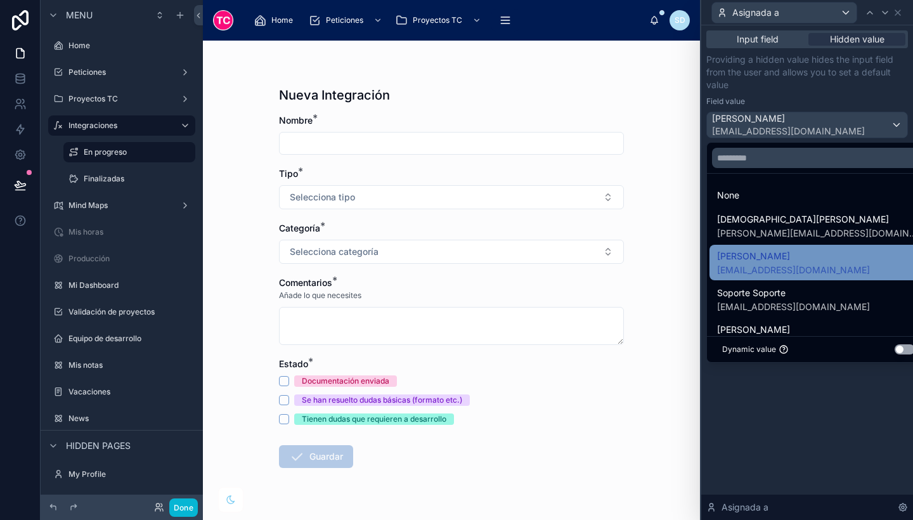
click at [788, 259] on span "[PERSON_NAME]" at bounding box center [793, 255] width 153 height 15
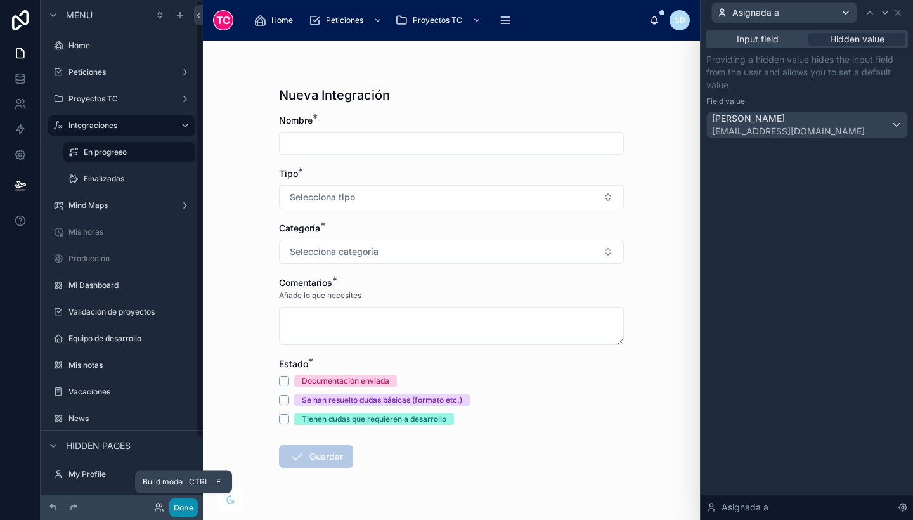
click at [186, 509] on button "Done" at bounding box center [183, 507] width 29 height 18
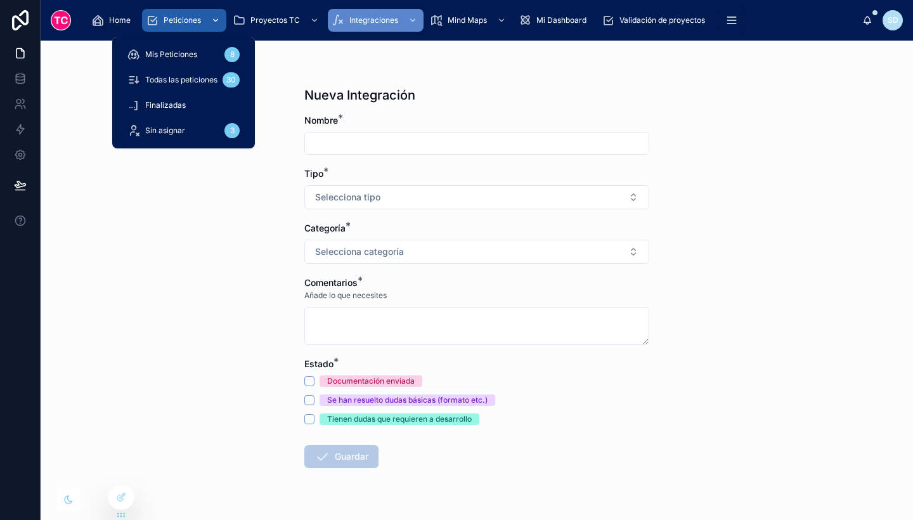
click at [181, 16] on span "Peticiones" at bounding box center [182, 20] width 37 height 10
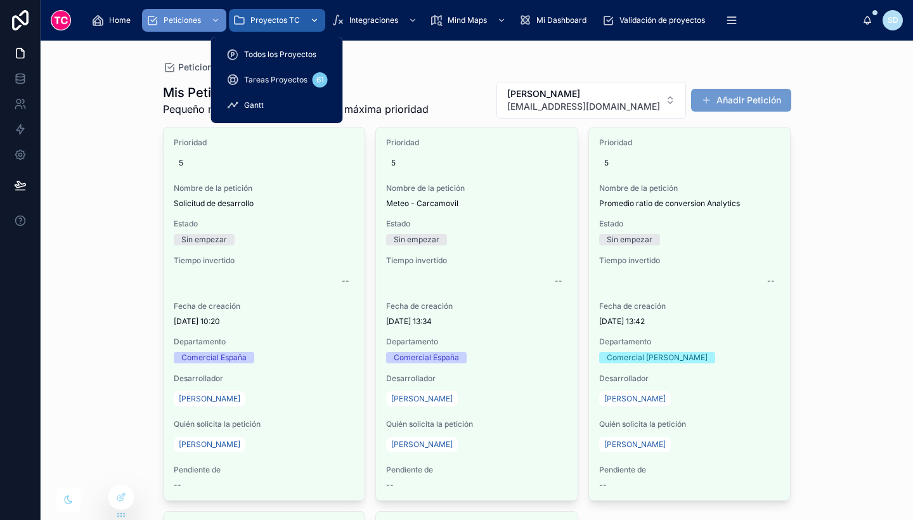
click at [263, 20] on span "Proyectos TC" at bounding box center [274, 20] width 49 height 10
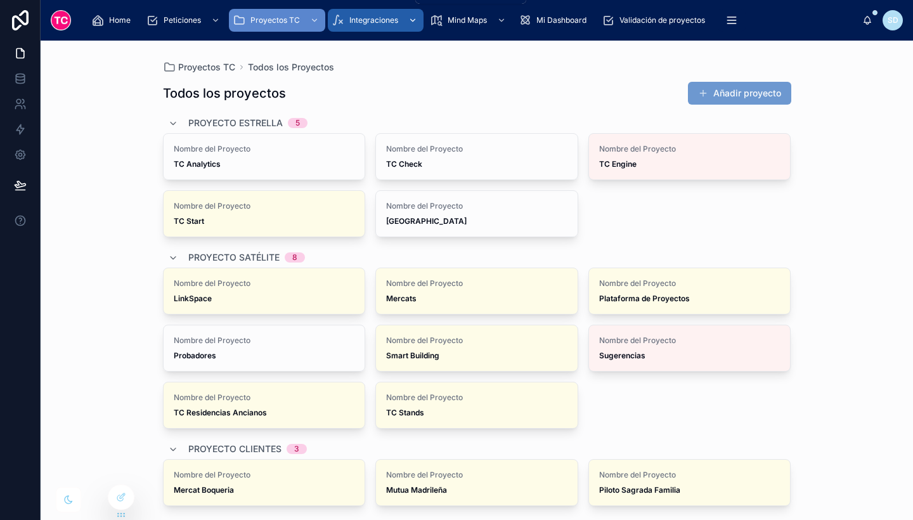
click at [349, 20] on span "Integraciones" at bounding box center [373, 20] width 49 height 10
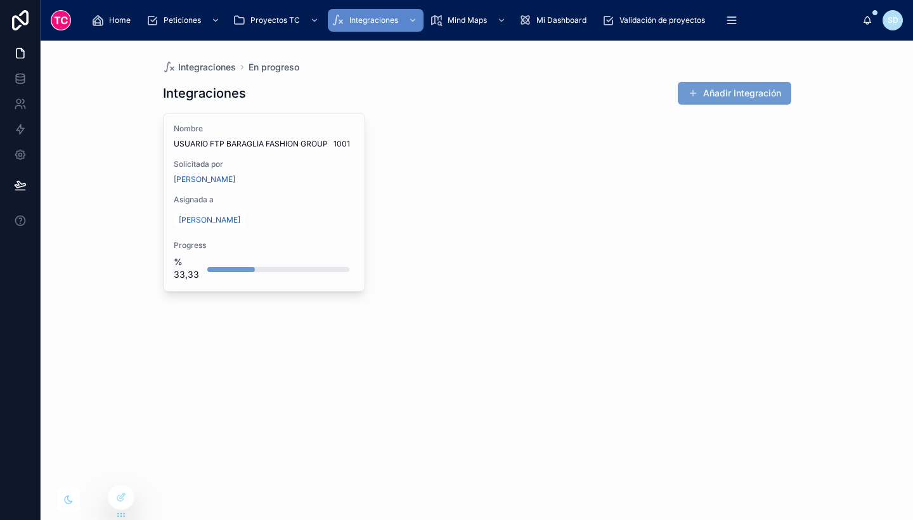
click at [427, 188] on div "Nombre USUARIO FTP [PERSON_NAME] FASHION GROUP 1001 Solicitada por [PERSON_NAME…" at bounding box center [477, 202] width 628 height 179
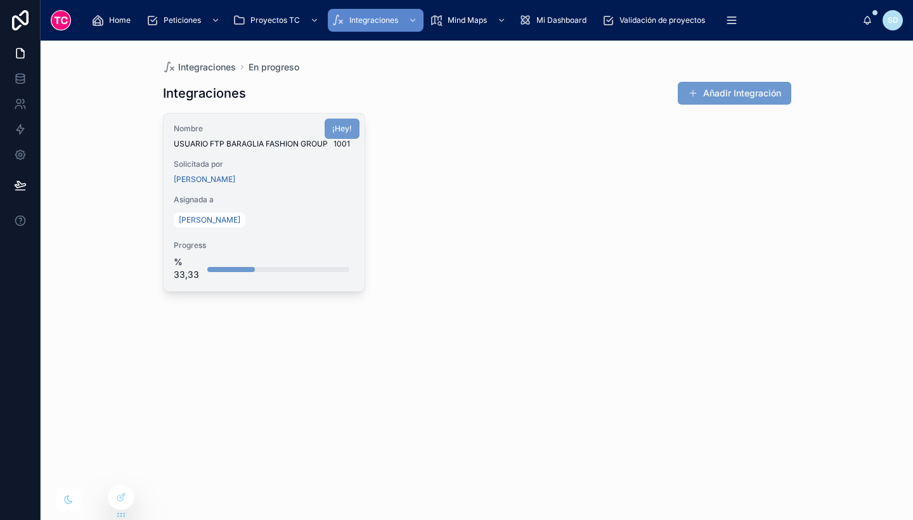
click at [316, 188] on div "Nombre USUARIO FTP [PERSON_NAME] FASHION GROUP 1001 Solicitada por [PERSON_NAME…" at bounding box center [265, 201] width 202 height 177
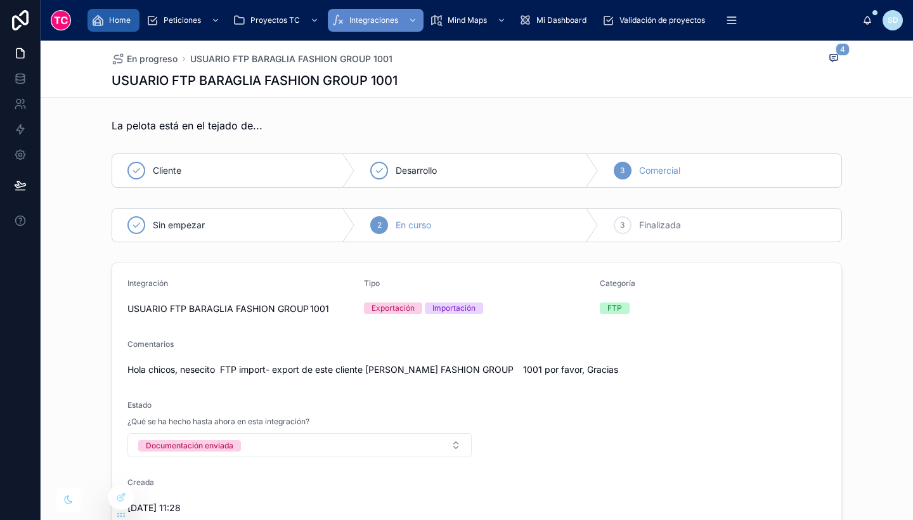
click at [127, 9] on link "Home" at bounding box center [113, 20] width 52 height 23
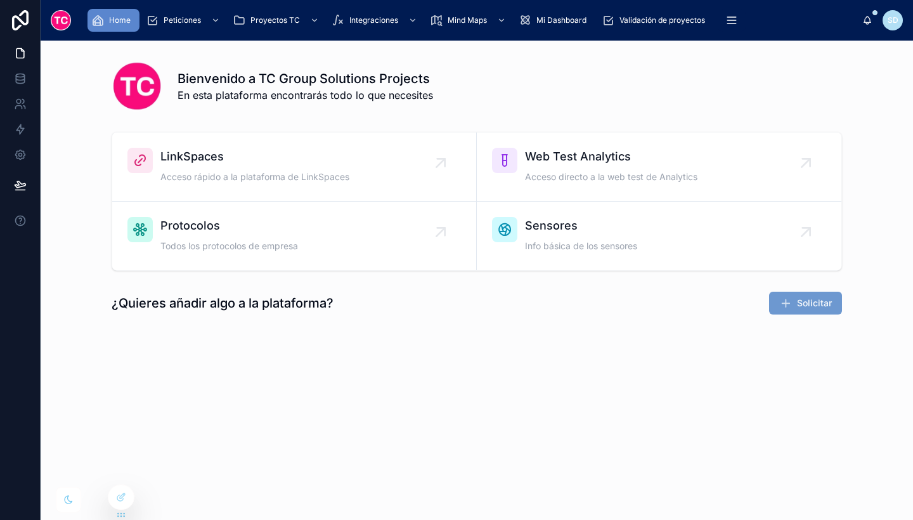
click at [371, 8] on div "Home Peticiones Proyectos TC Integraciones Mind Maps Mi Dashboard Validación de…" at bounding box center [471, 20] width 781 height 28
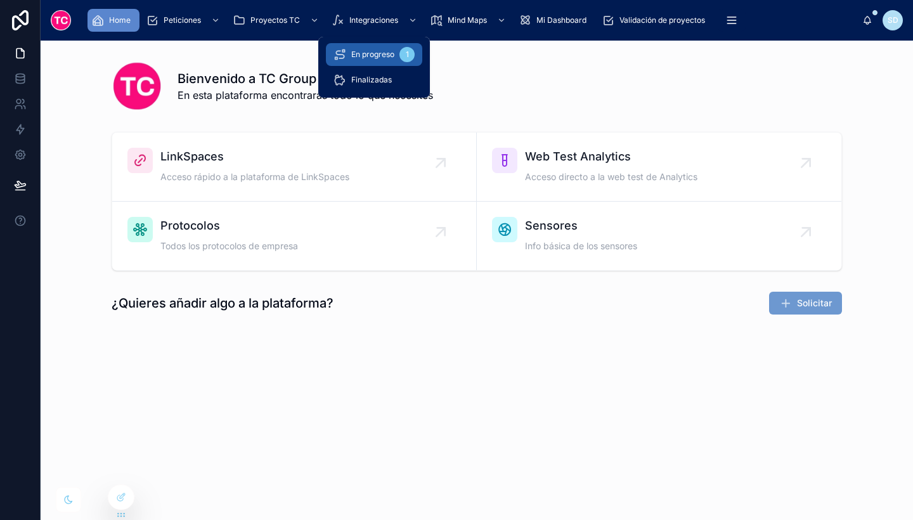
click at [375, 56] on span "En progreso" at bounding box center [372, 54] width 43 height 10
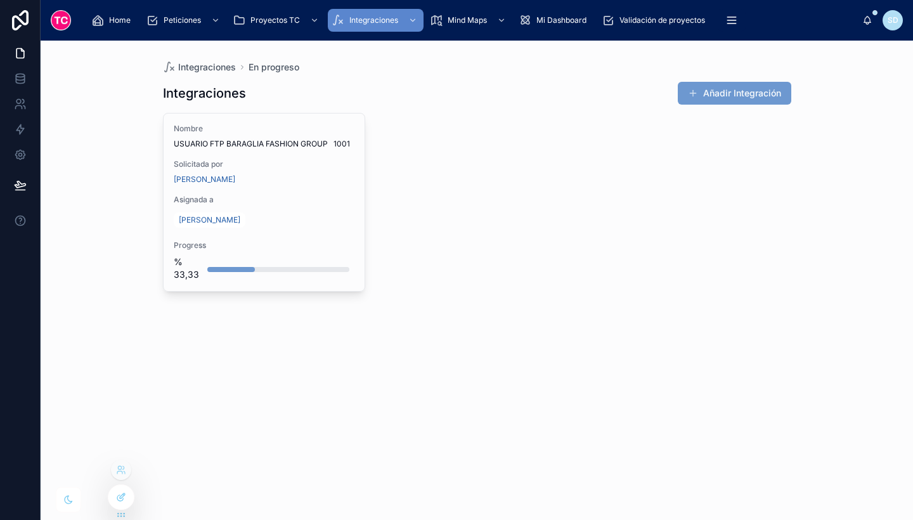
click at [122, 499] on icon at bounding box center [120, 498] width 6 height 6
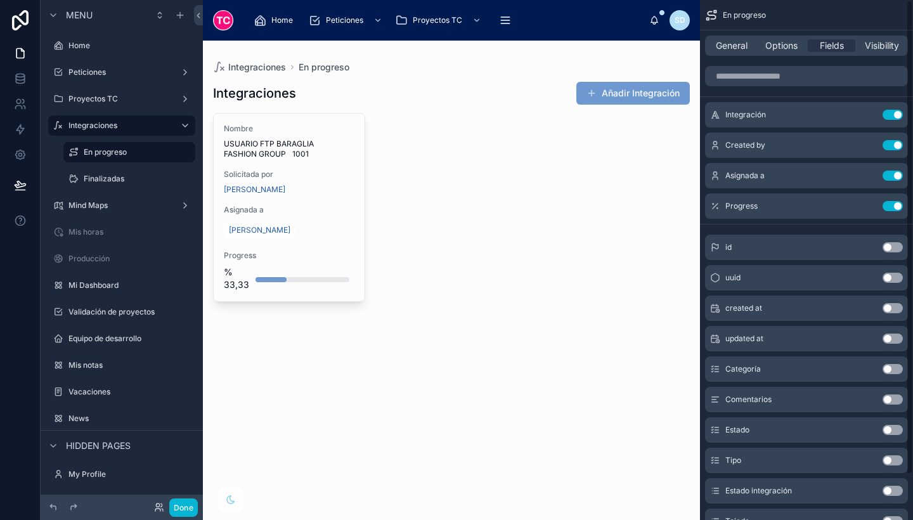
click at [742, 53] on div "General Options Fields Visibility" at bounding box center [806, 45] width 203 height 20
click at [739, 48] on span "General" at bounding box center [732, 45] width 32 height 13
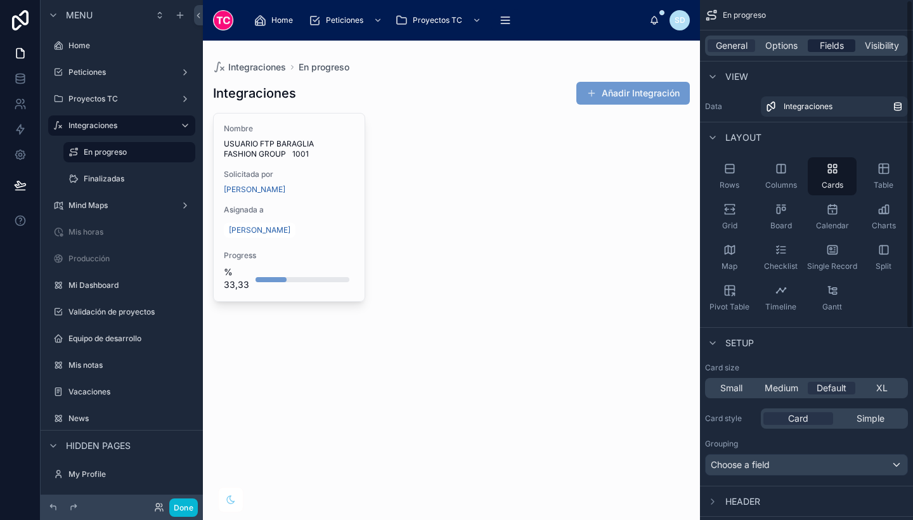
click at [837, 47] on span "Fields" at bounding box center [832, 45] width 24 height 13
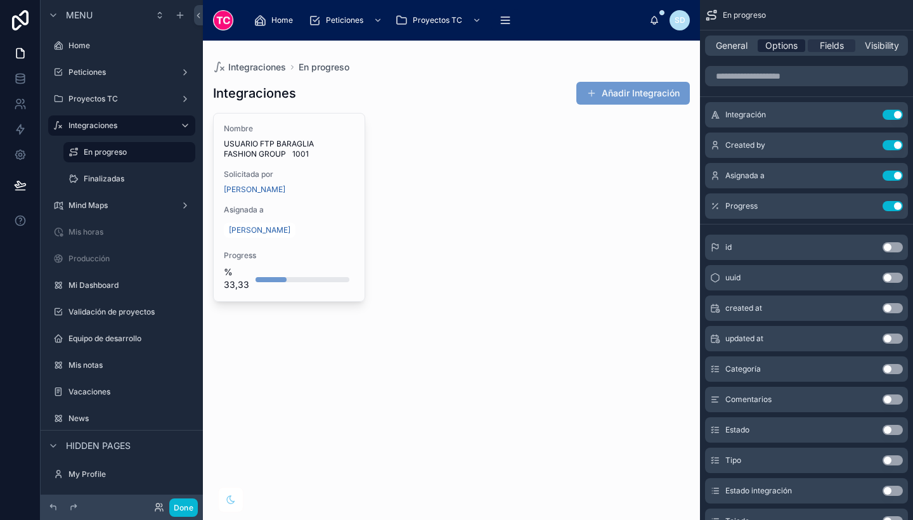
click at [780, 42] on span "Options" at bounding box center [781, 45] width 32 height 13
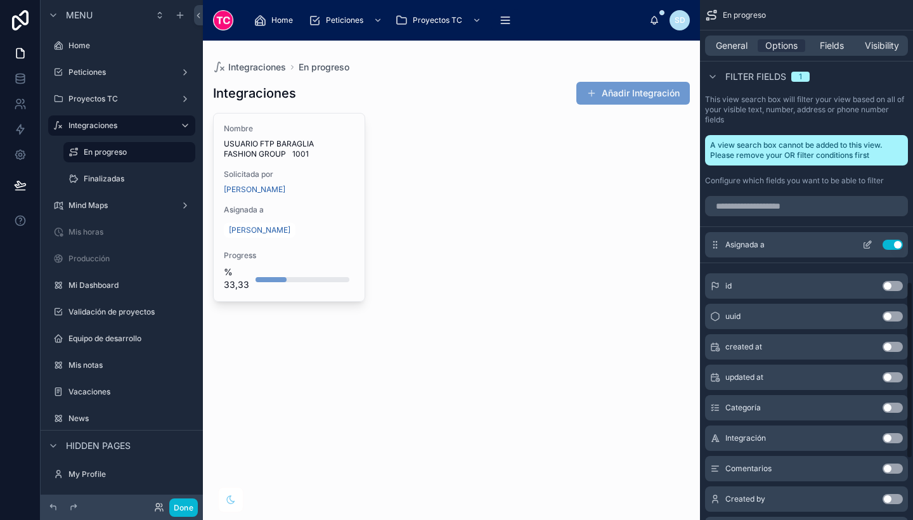
scroll to position [825, 0]
click at [866, 249] on icon "scrollable content" at bounding box center [867, 246] width 6 height 6
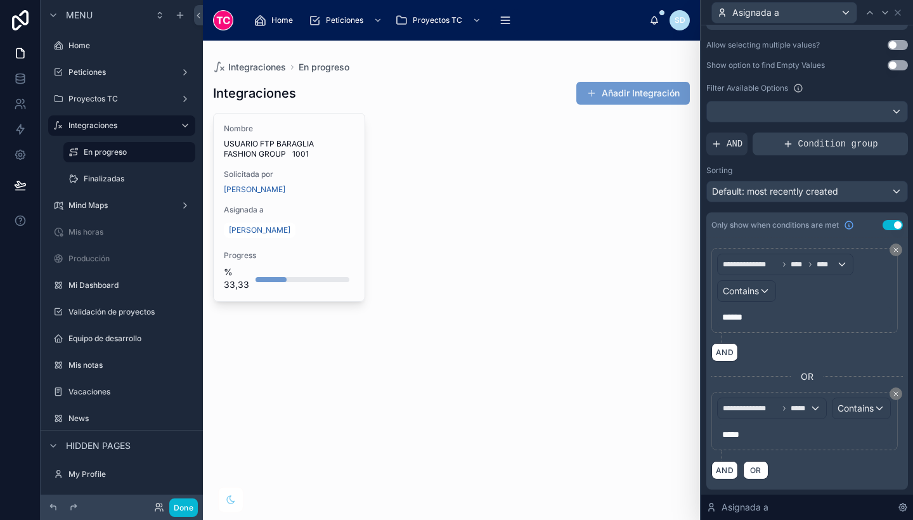
scroll to position [245, 0]
click at [180, 512] on button "Done" at bounding box center [183, 507] width 29 height 18
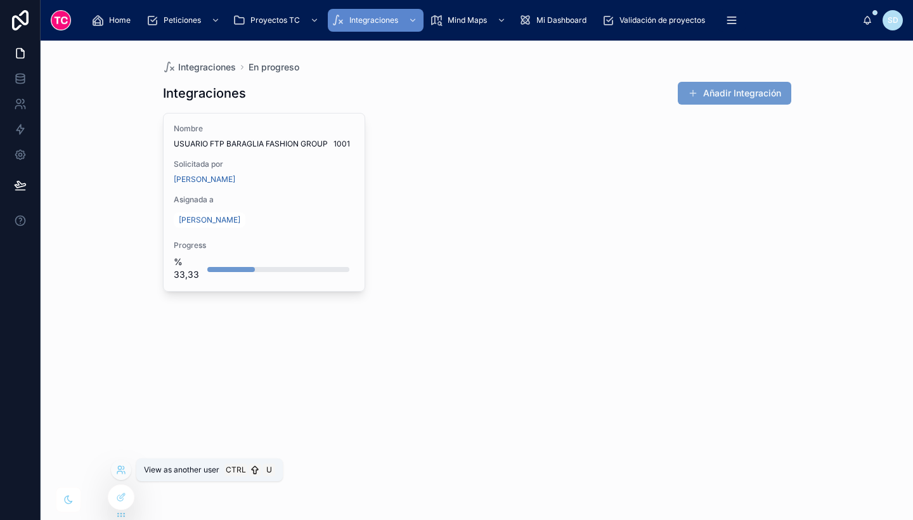
click at [119, 466] on icon at bounding box center [119, 467] width 3 height 3
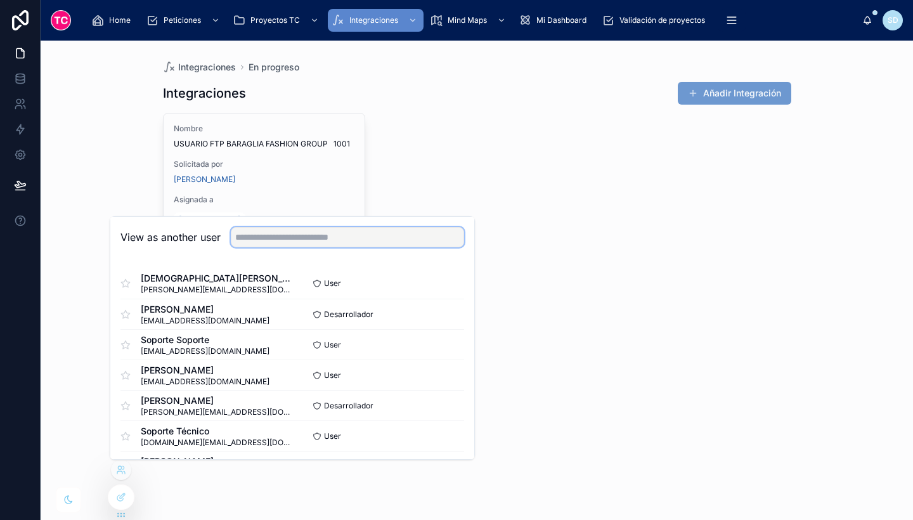
click at [257, 233] on input "text" at bounding box center [347, 237] width 233 height 20
type input "**********"
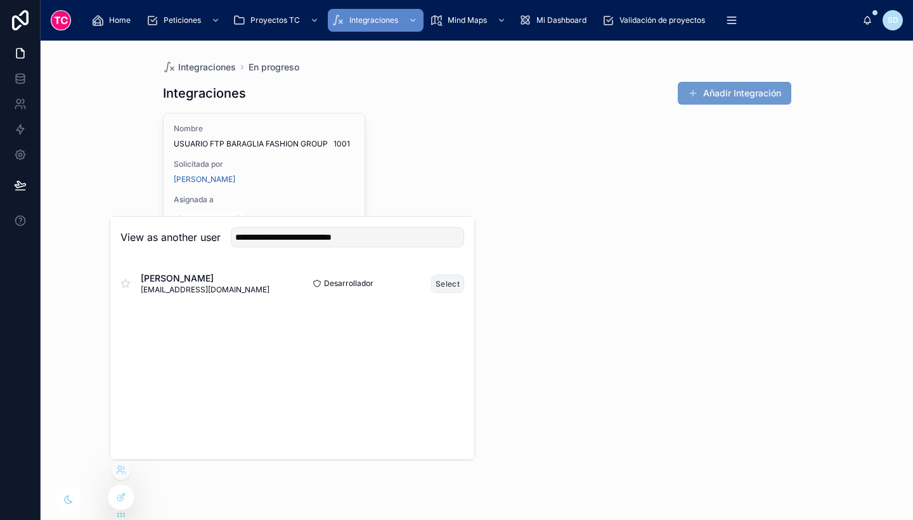
click at [454, 286] on button "Select" at bounding box center [447, 283] width 33 height 18
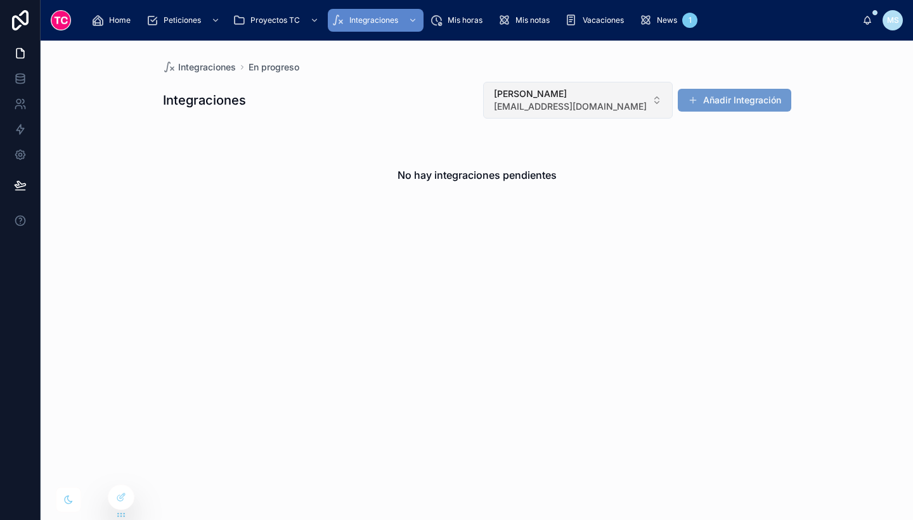
click at [530, 105] on span "[EMAIL_ADDRESS][DOMAIN_NAME]" at bounding box center [570, 106] width 153 height 13
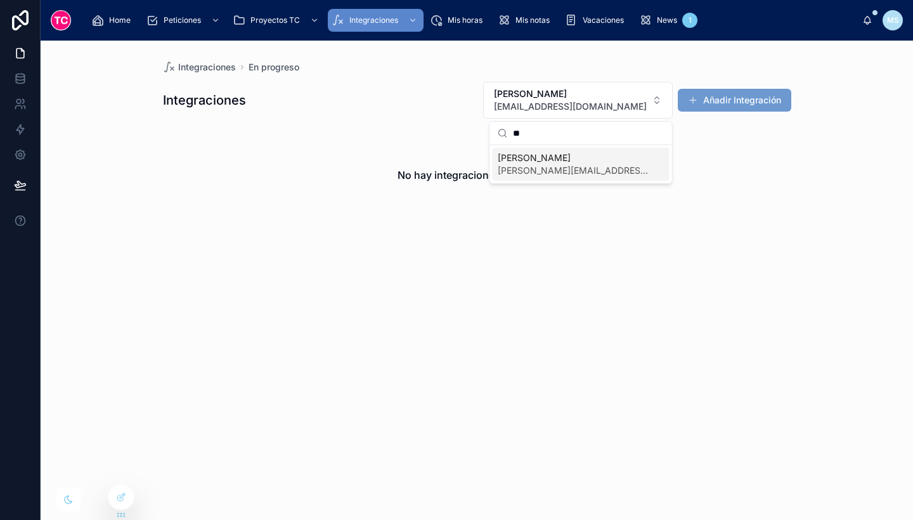
type input "**"
click at [562, 170] on span "[PERSON_NAME][EMAIL_ADDRESS][DOMAIN_NAME]" at bounding box center [573, 170] width 151 height 13
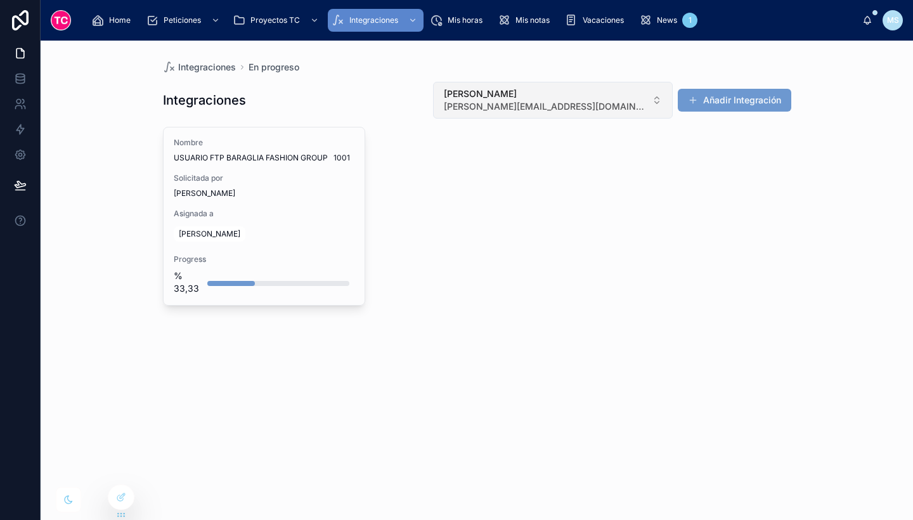
click at [650, 95] on button "Sheila Pena [EMAIL_ADDRESS][DOMAIN_NAME]" at bounding box center [553, 100] width 240 height 37
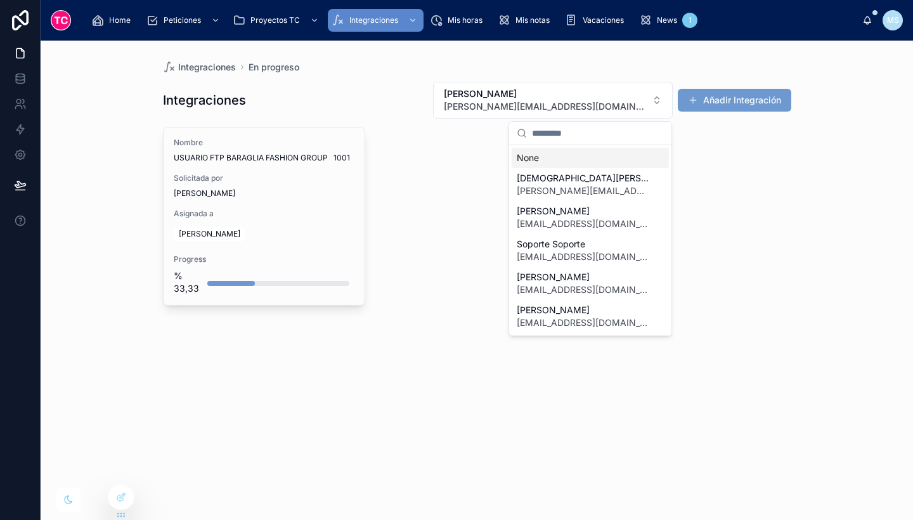
click at [546, 164] on div "None" at bounding box center [589, 158] width 157 height 20
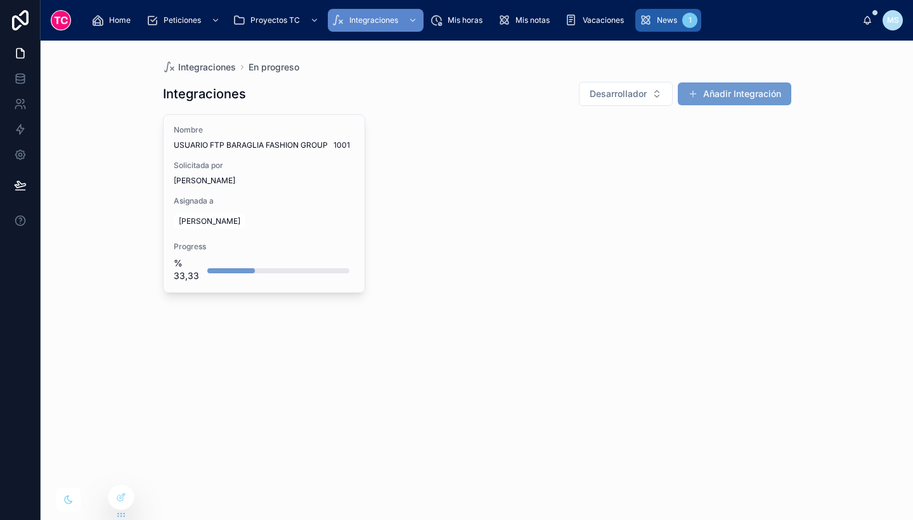
click at [678, 22] on div "News 1" at bounding box center [668, 20] width 58 height 20
